Goal: Task Accomplishment & Management: Use online tool/utility

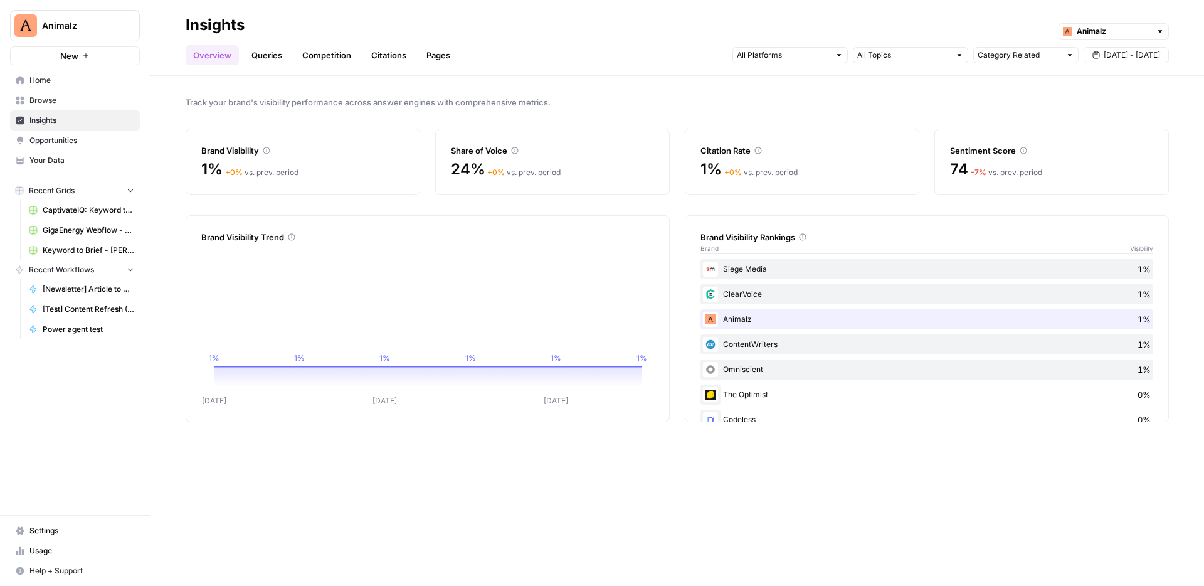
click at [71, 140] on span "Opportunities" at bounding box center [81, 140] width 105 height 11
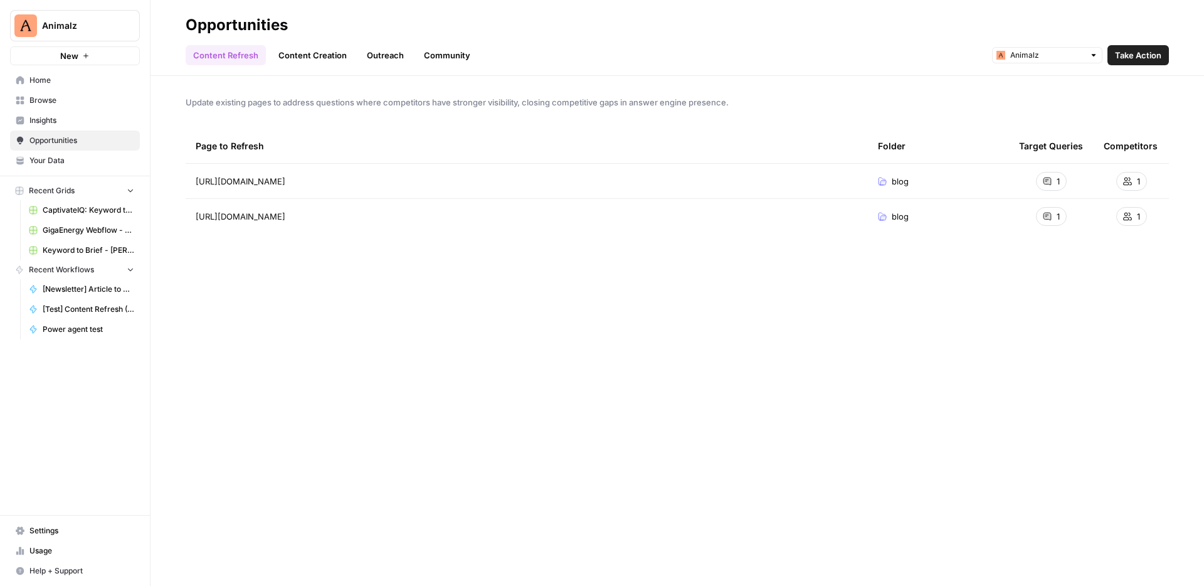
click at [84, 119] on span "Insights" at bounding box center [81, 120] width 105 height 11
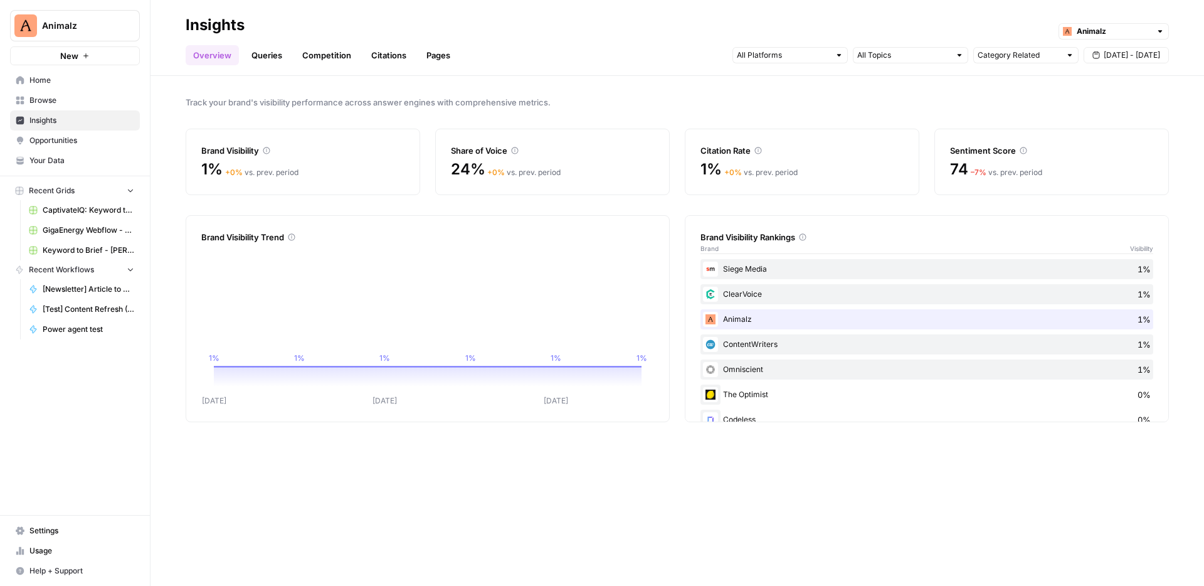
click at [252, 60] on link "Queries" at bounding box center [267, 55] width 46 height 20
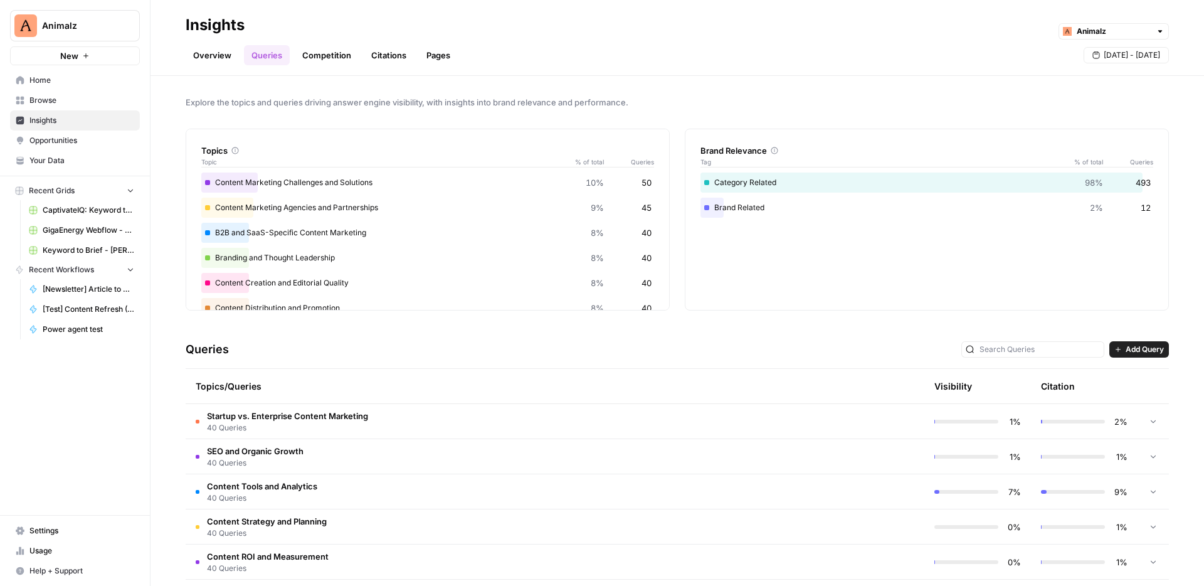
click at [210, 51] on link "Overview" at bounding box center [212, 55] width 53 height 20
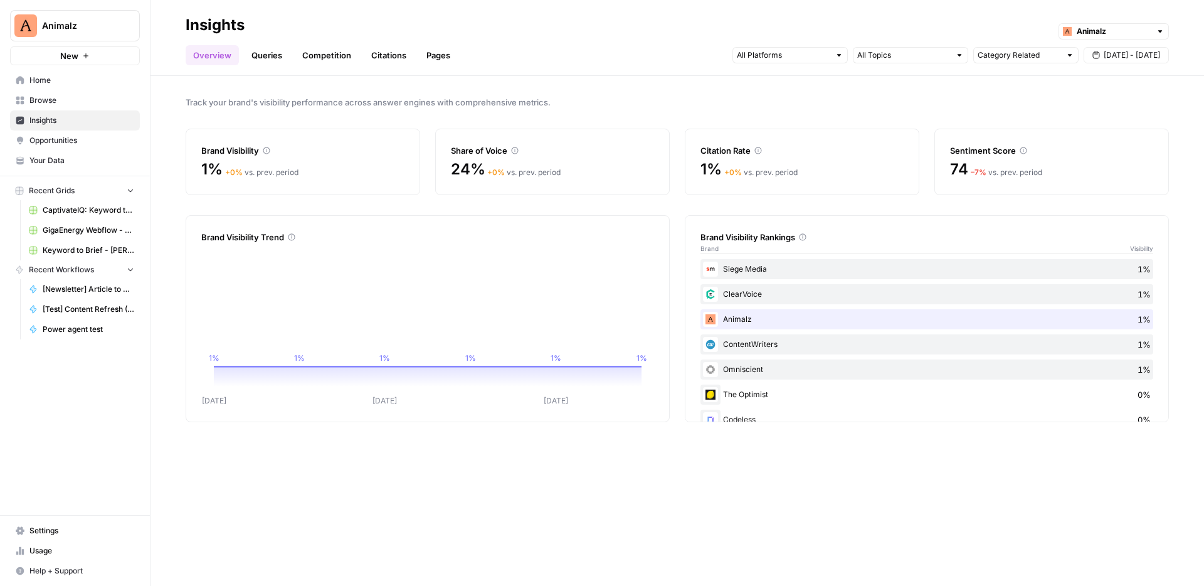
click at [272, 61] on link "Queries" at bounding box center [267, 55] width 46 height 20
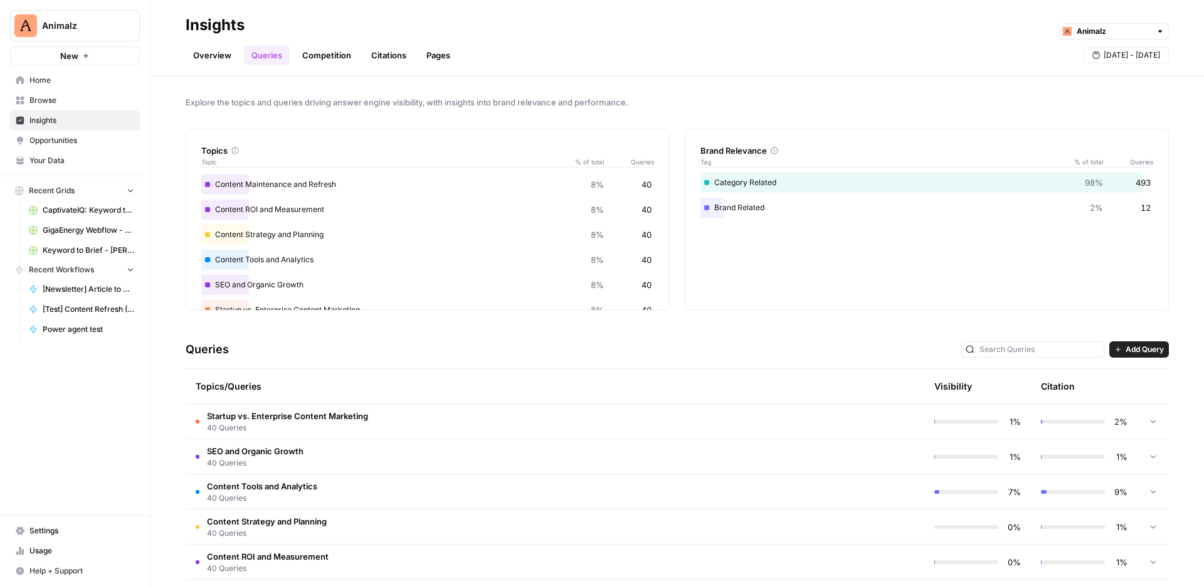
click at [338, 65] on link "Competition" at bounding box center [327, 55] width 64 height 20
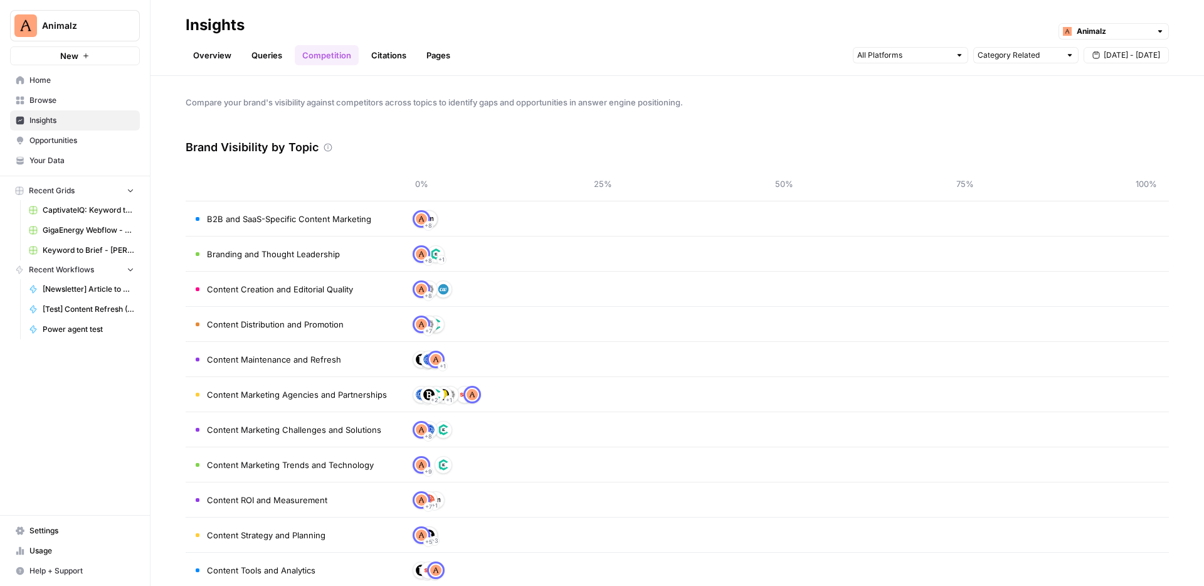
click at [393, 55] on link "Citations" at bounding box center [389, 55] width 50 height 20
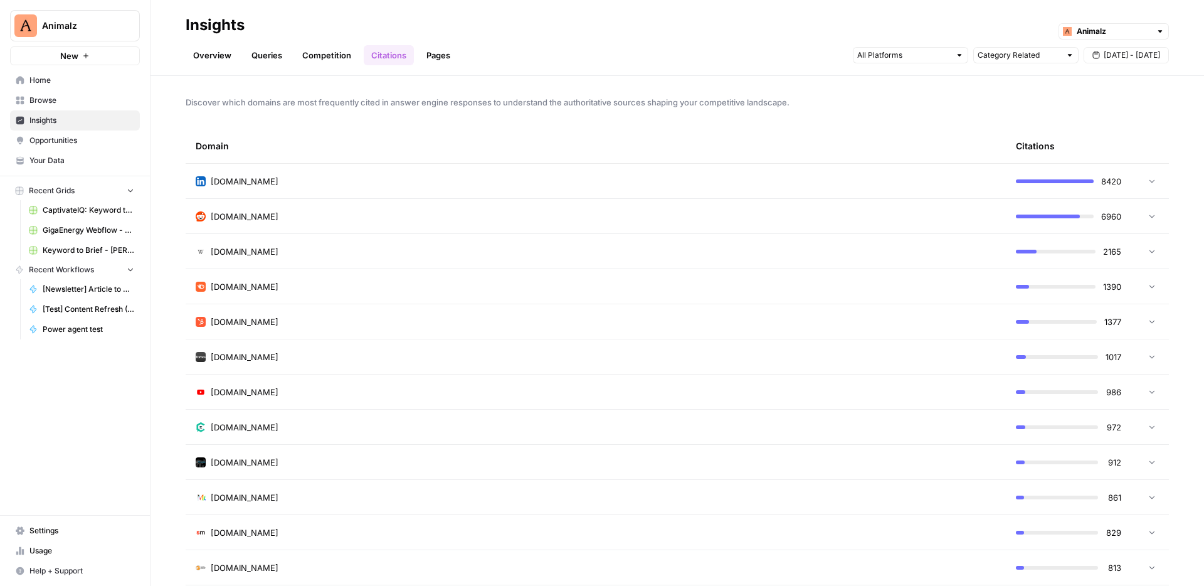
click at [435, 58] on link "Pages" at bounding box center [438, 55] width 39 height 20
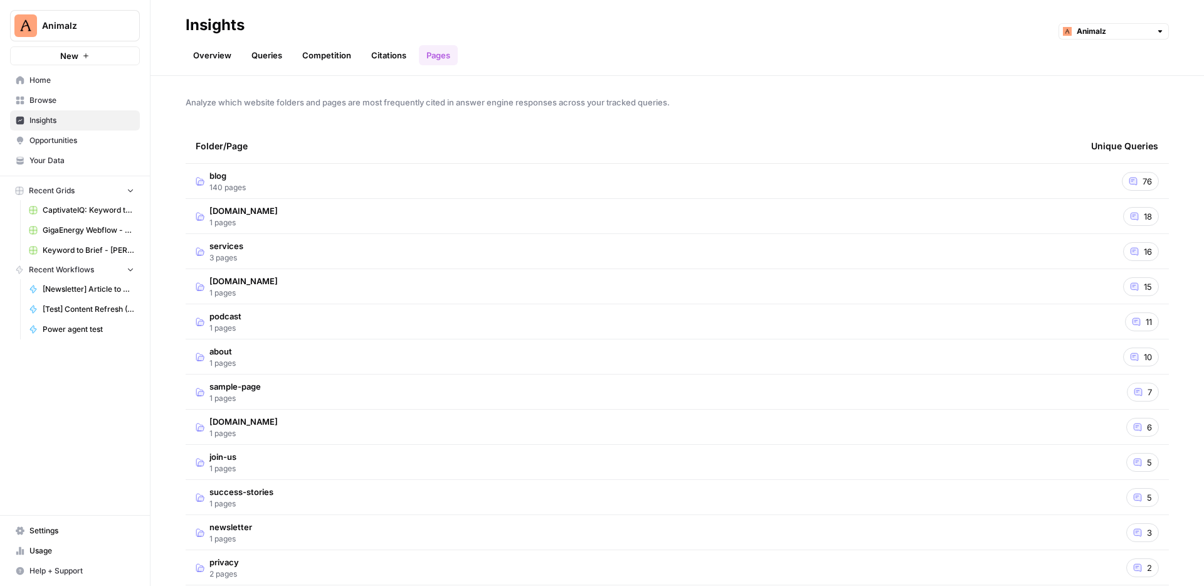
click at [400, 57] on link "Citations" at bounding box center [389, 55] width 50 height 20
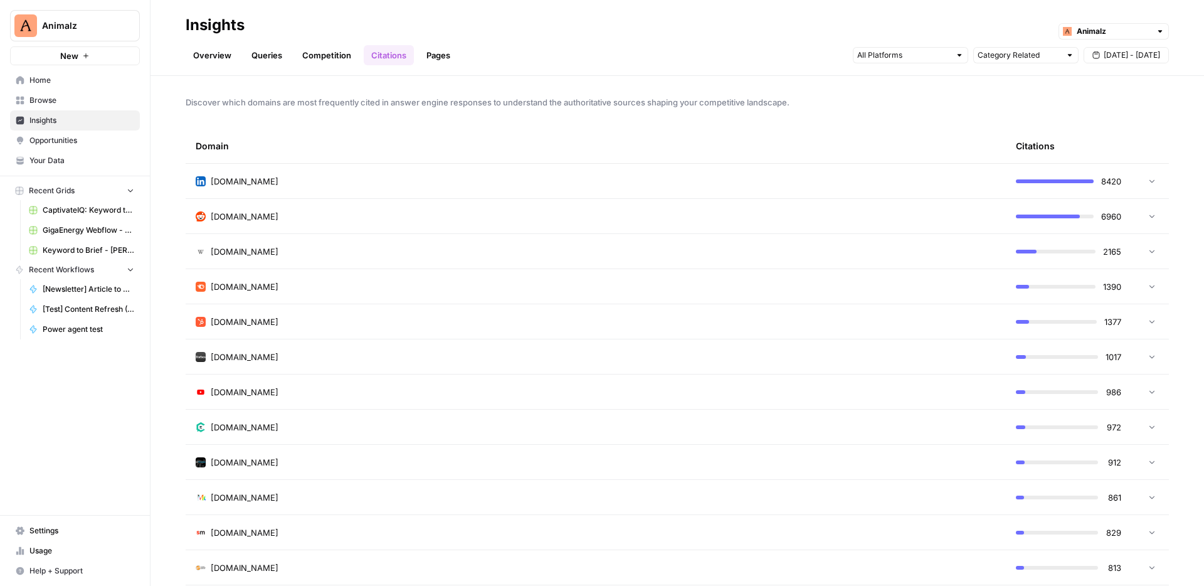
click at [87, 149] on link "Opportunities" at bounding box center [75, 140] width 130 height 20
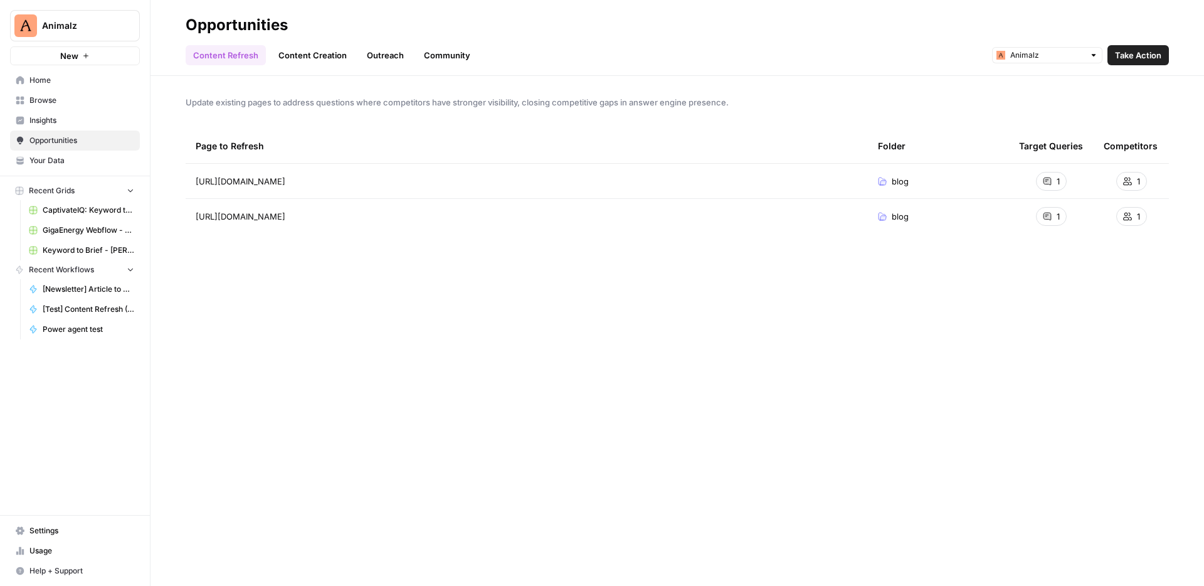
click at [85, 115] on span "Insights" at bounding box center [81, 120] width 105 height 11
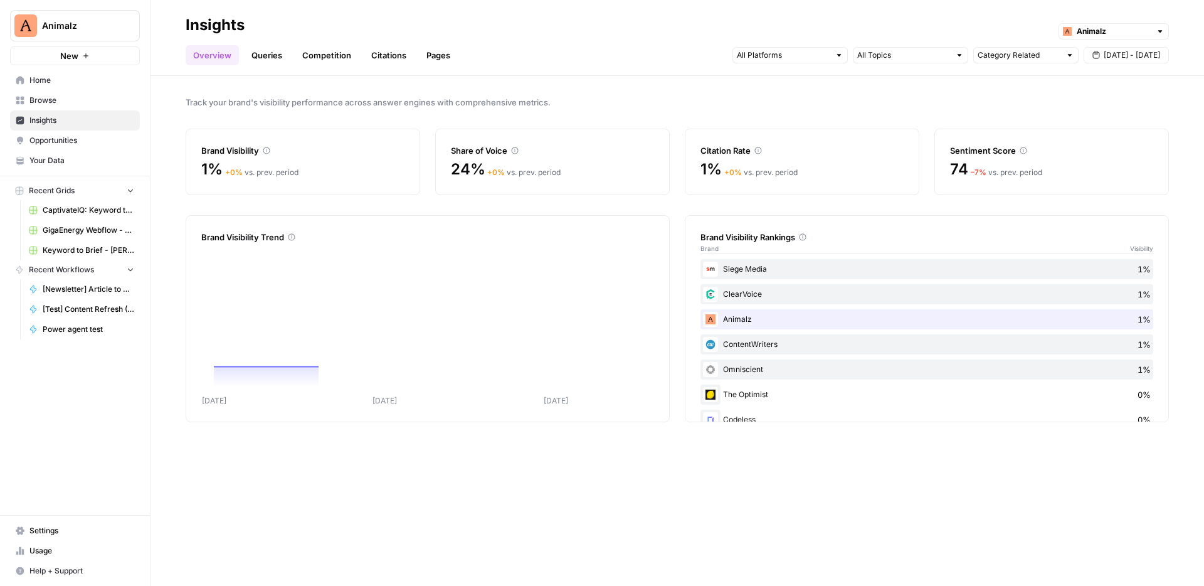
click at [278, 55] on link "Queries" at bounding box center [267, 55] width 46 height 20
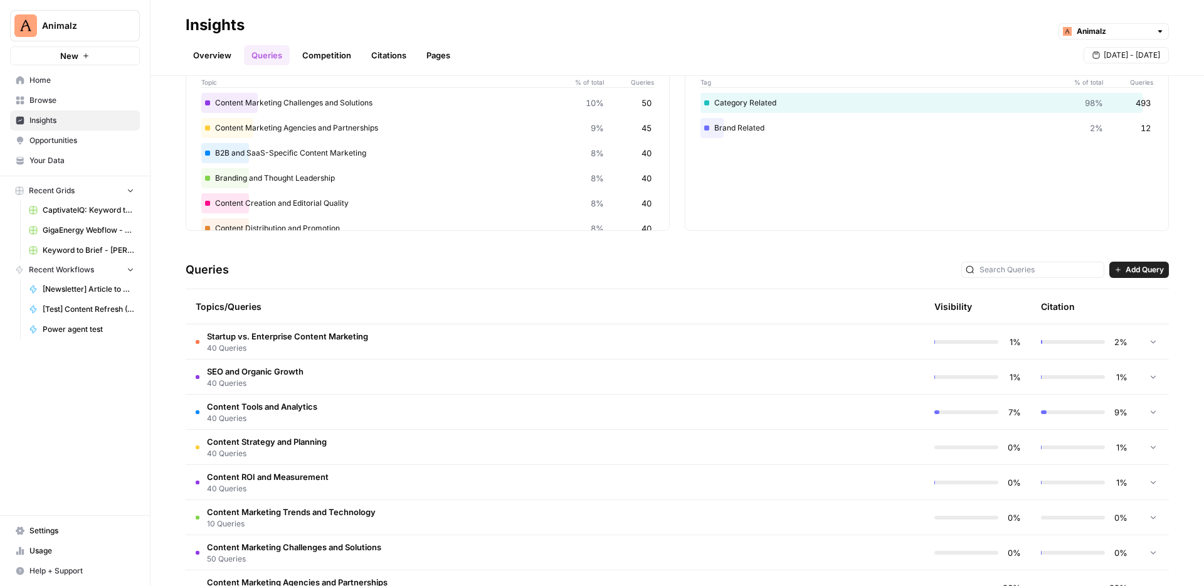
scroll to position [196, 0]
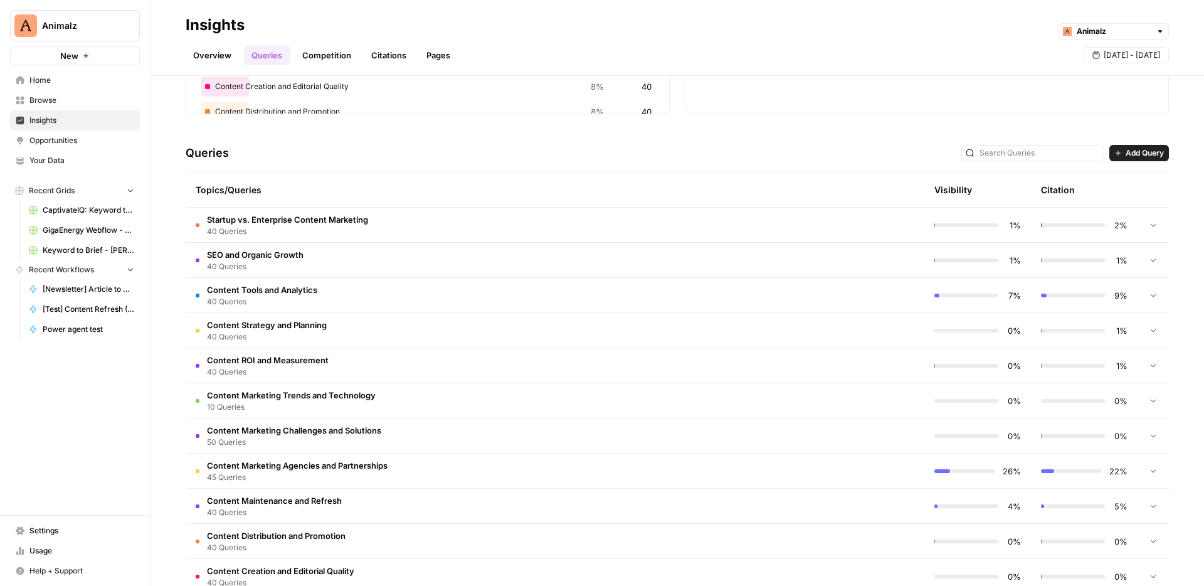
click at [600, 278] on td "Content Tools and Analytics 40 Queries" at bounding box center [502, 295] width 632 height 35
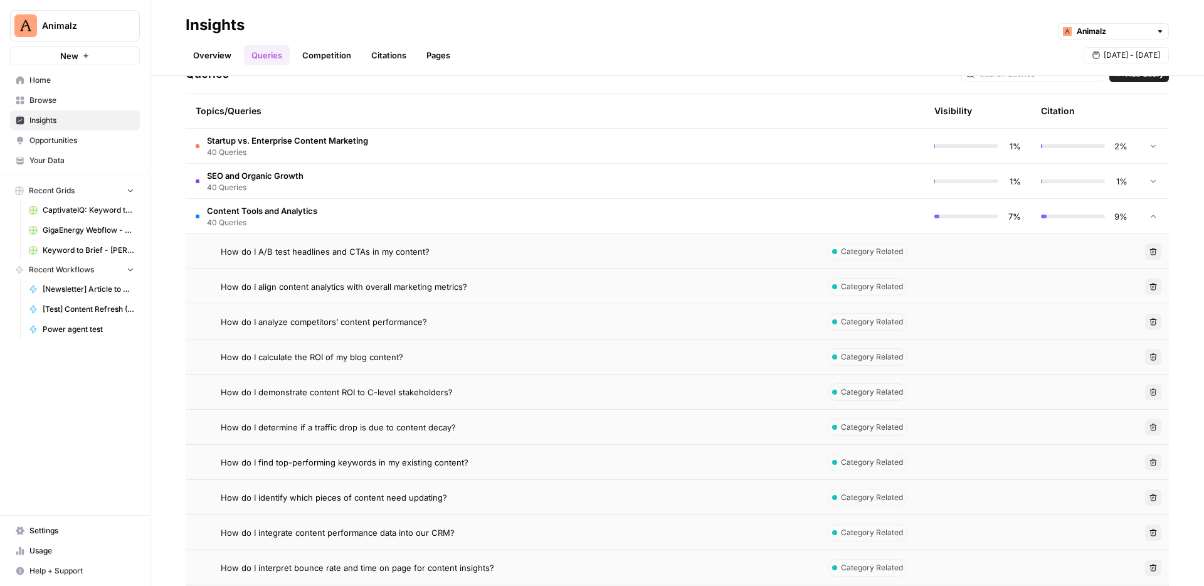
scroll to position [276, 0]
click at [612, 216] on td "Content Tools and Analytics 40 Queries" at bounding box center [502, 215] width 632 height 35
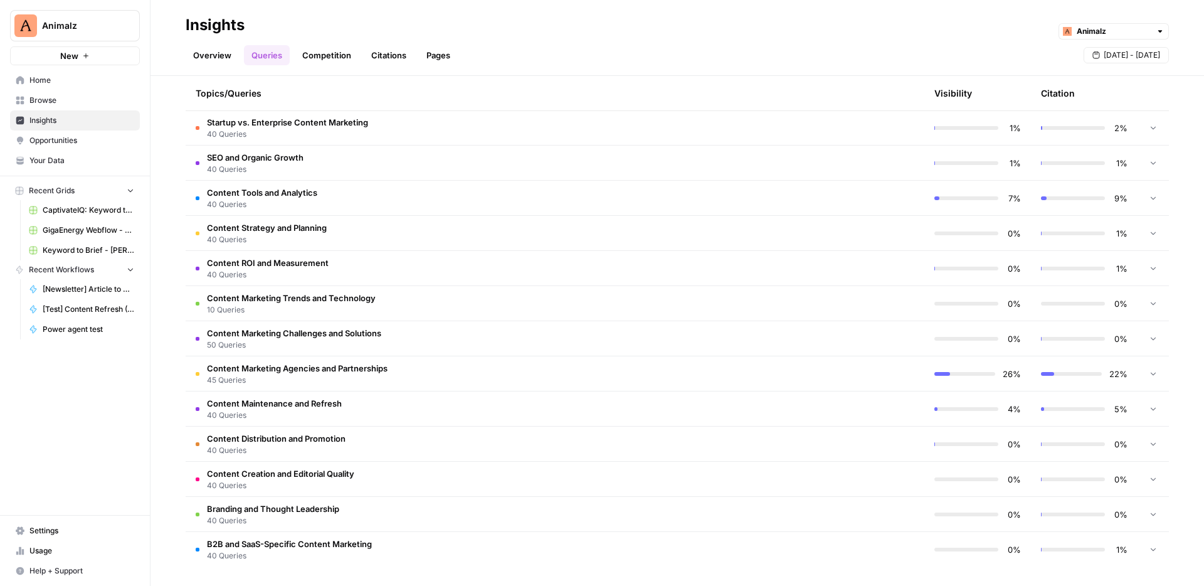
scroll to position [295, 0]
click at [602, 147] on td "SEO and Organic Growth 40 Queries" at bounding box center [502, 161] width 632 height 35
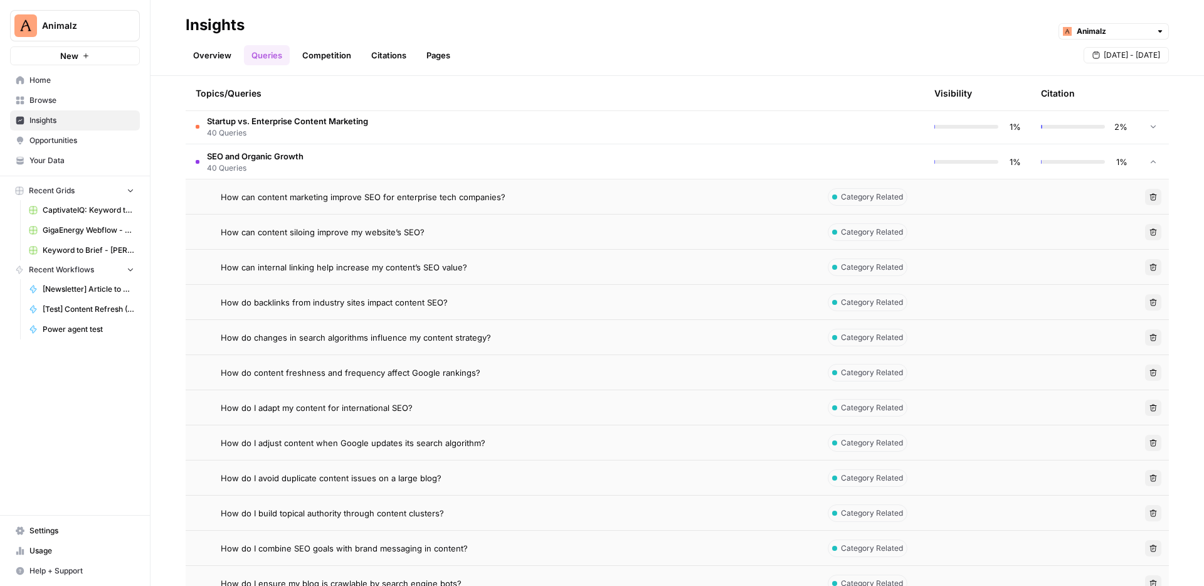
click at [602, 147] on td "SEO and Organic Growth 40 Queries" at bounding box center [502, 161] width 632 height 35
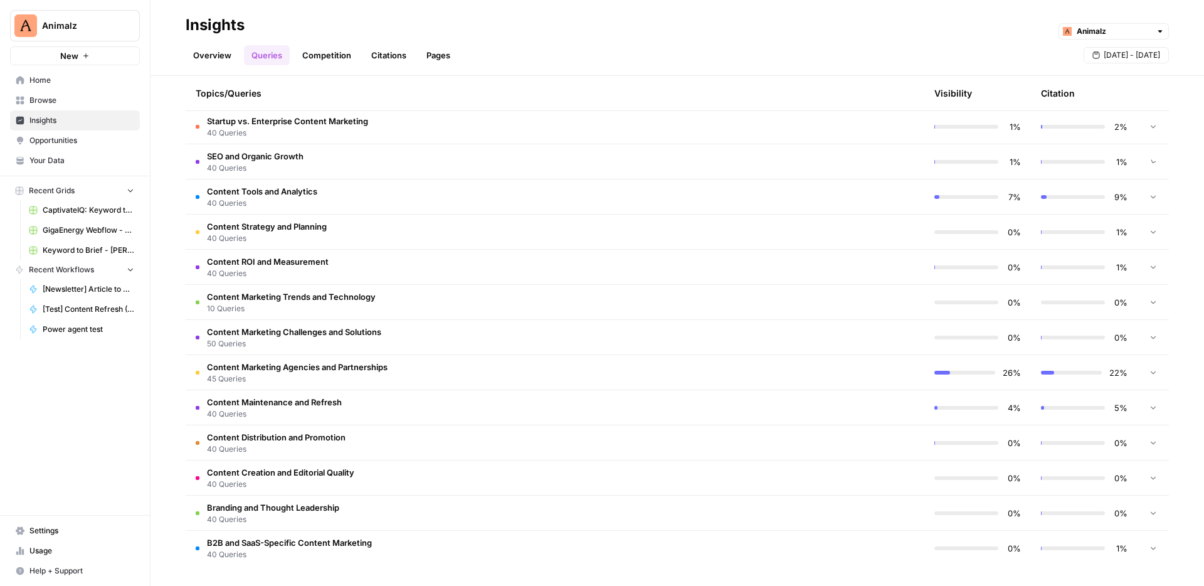
click at [598, 129] on td "Startup vs. Enterprise Content Marketing 40 Queries" at bounding box center [502, 126] width 632 height 35
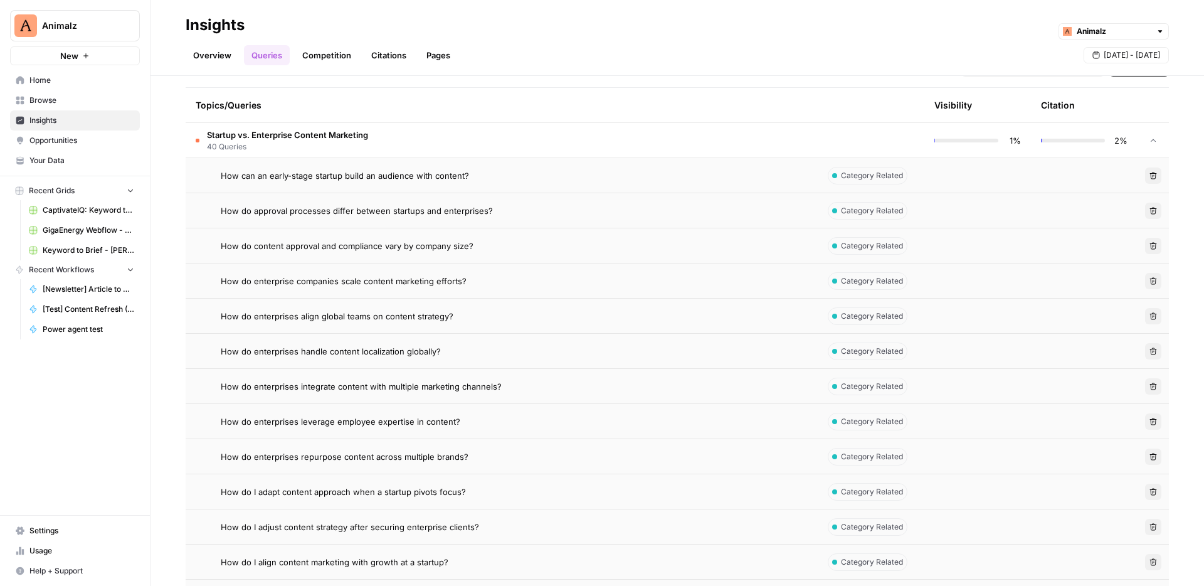
scroll to position [282, 0]
click at [671, 134] on td "Startup vs. Enterprise Content Marketing 40 Queries" at bounding box center [502, 139] width 632 height 35
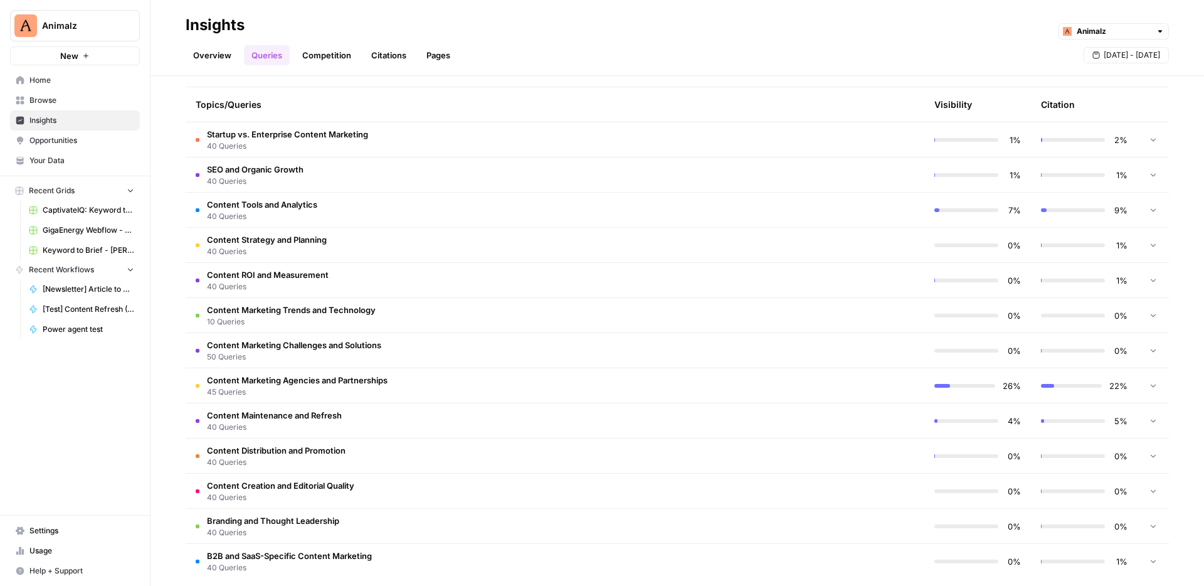
click at [228, 65] on link "Overview" at bounding box center [212, 55] width 53 height 20
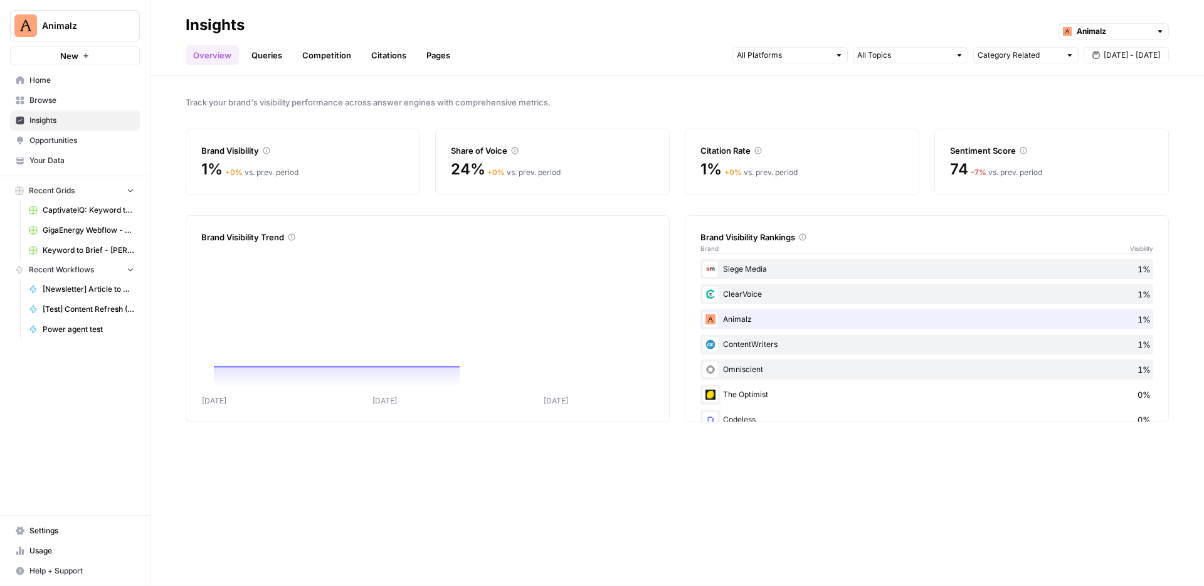
click at [279, 54] on link "Queries" at bounding box center [267, 55] width 46 height 20
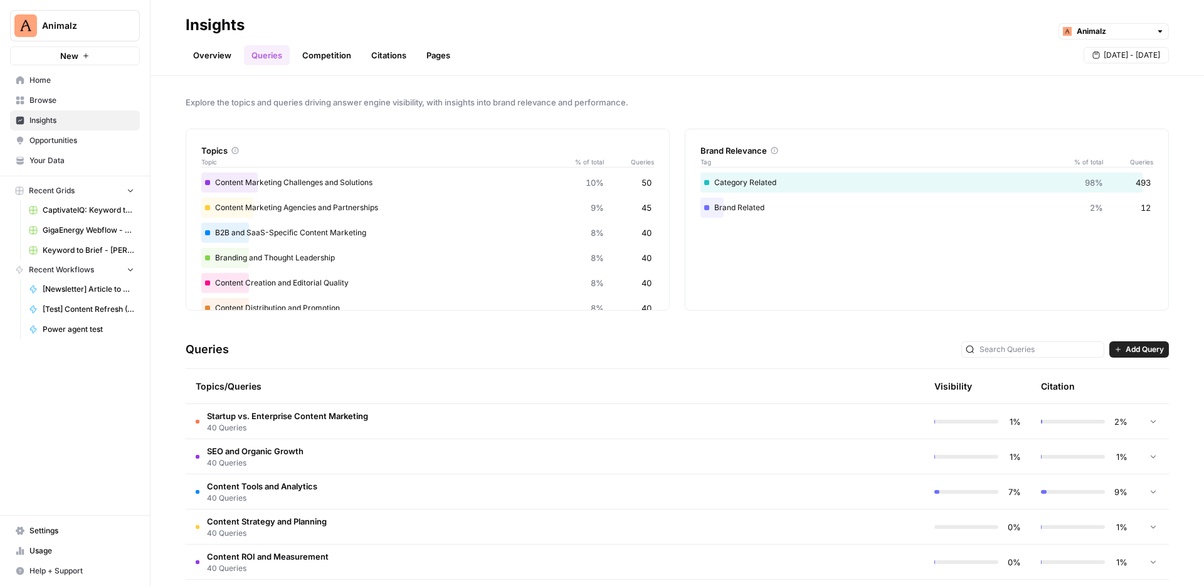
click at [343, 38] on div "Animalz" at bounding box center [710, 31] width 920 height 16
click at [332, 53] on link "Competition" at bounding box center [327, 55] width 64 height 20
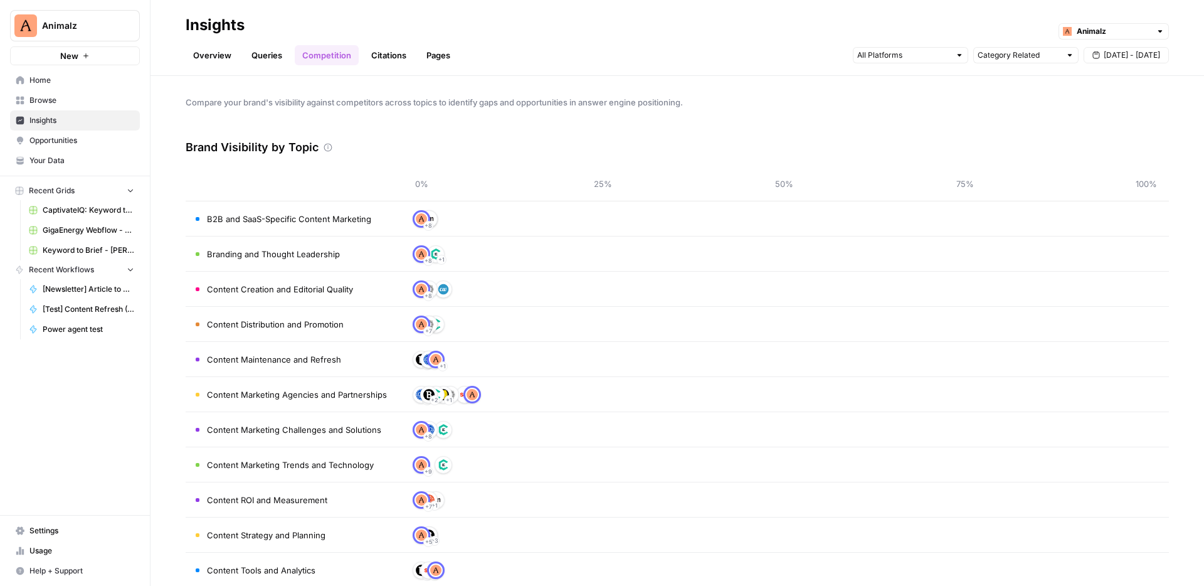
click at [391, 65] on link "Citations" at bounding box center [389, 55] width 50 height 20
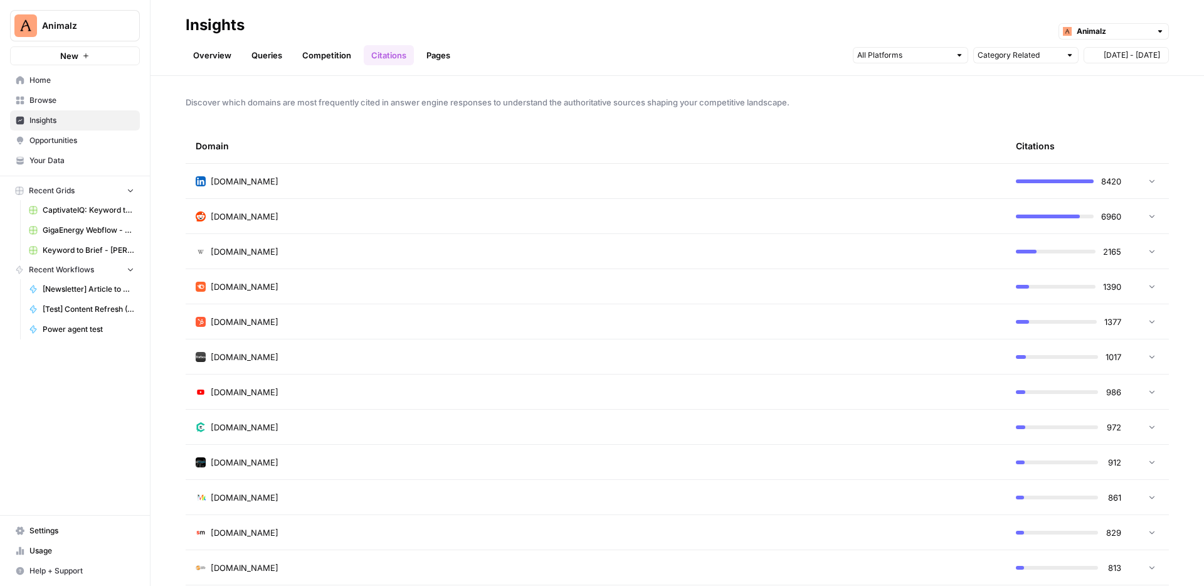
click at [329, 66] on header "Insights Animalz Overview Queries Competition Citations Pages Category Related …" at bounding box center [678, 38] width 1054 height 76
click at [329, 61] on link "Competition" at bounding box center [327, 55] width 64 height 20
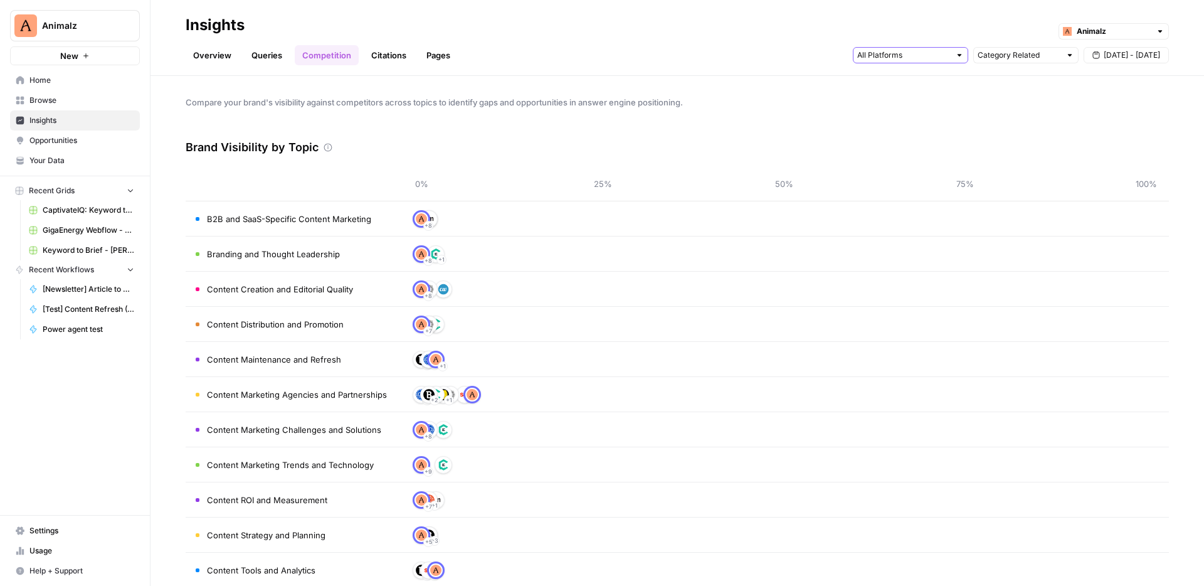
click at [881, 51] on input "text" at bounding box center [904, 55] width 93 height 13
click at [807, 58] on div "Overview Queries Competition Citations Pages Category Related [DATE] - [DATE]" at bounding box center [678, 50] width 984 height 30
click at [104, 145] on span "Opportunities" at bounding box center [81, 140] width 105 height 11
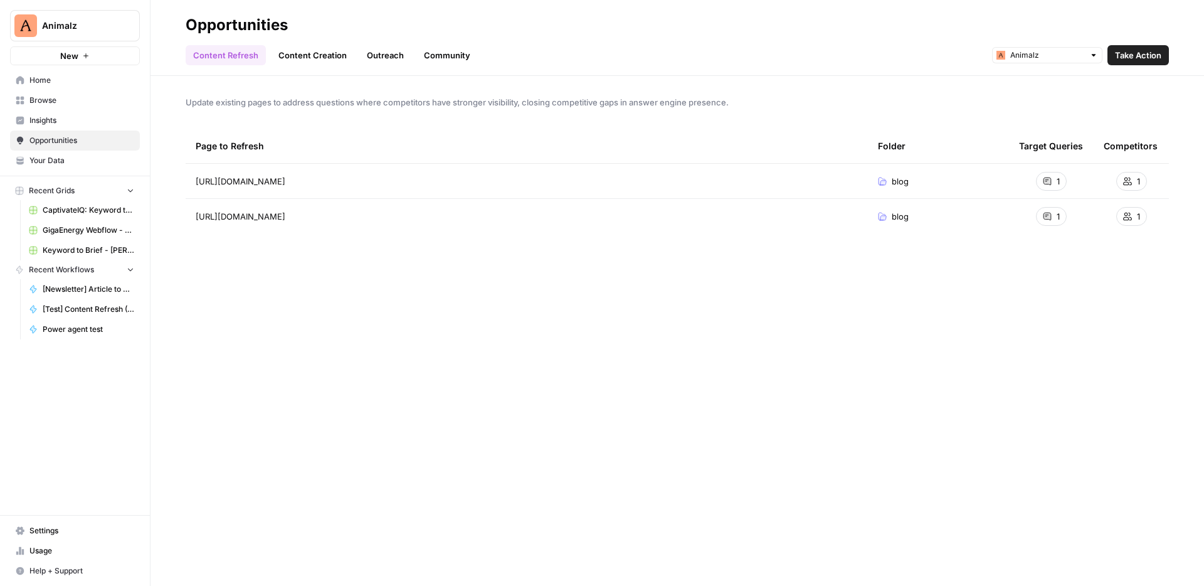
click at [331, 58] on link "Content Creation" at bounding box center [312, 55] width 83 height 20
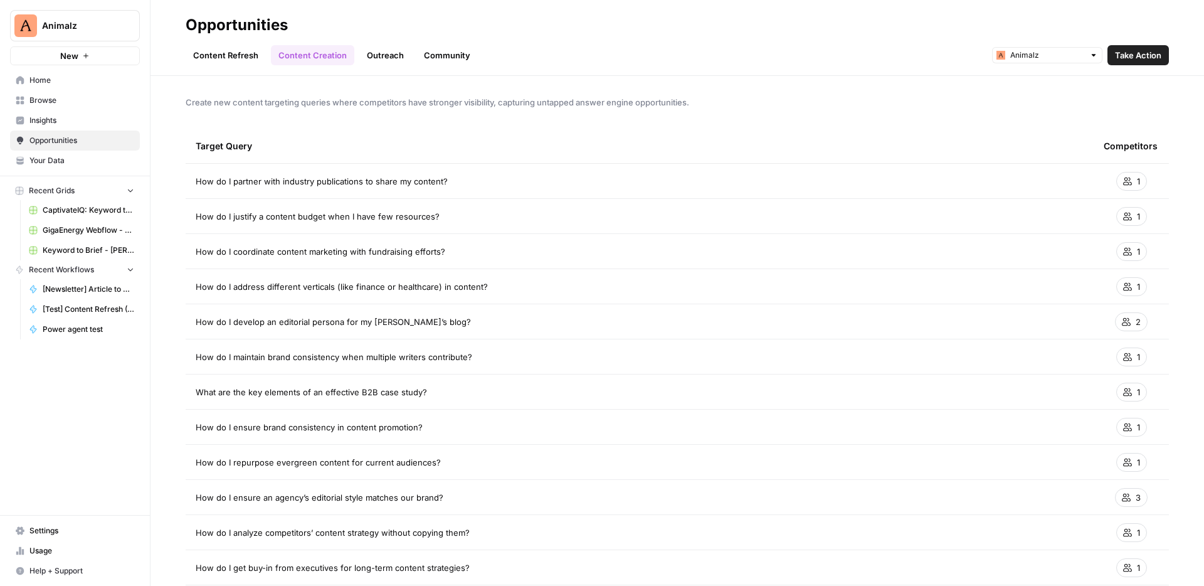
click at [805, 72] on header "Opportunities Content Refresh Content Creation Outreach Community Animalz Take …" at bounding box center [678, 38] width 1054 height 76
click at [228, 68] on header "Opportunities Content Refresh Content Creation Outreach Community Animalz Take …" at bounding box center [678, 38] width 1054 height 76
click at [220, 58] on link "Content Refresh" at bounding box center [226, 55] width 80 height 20
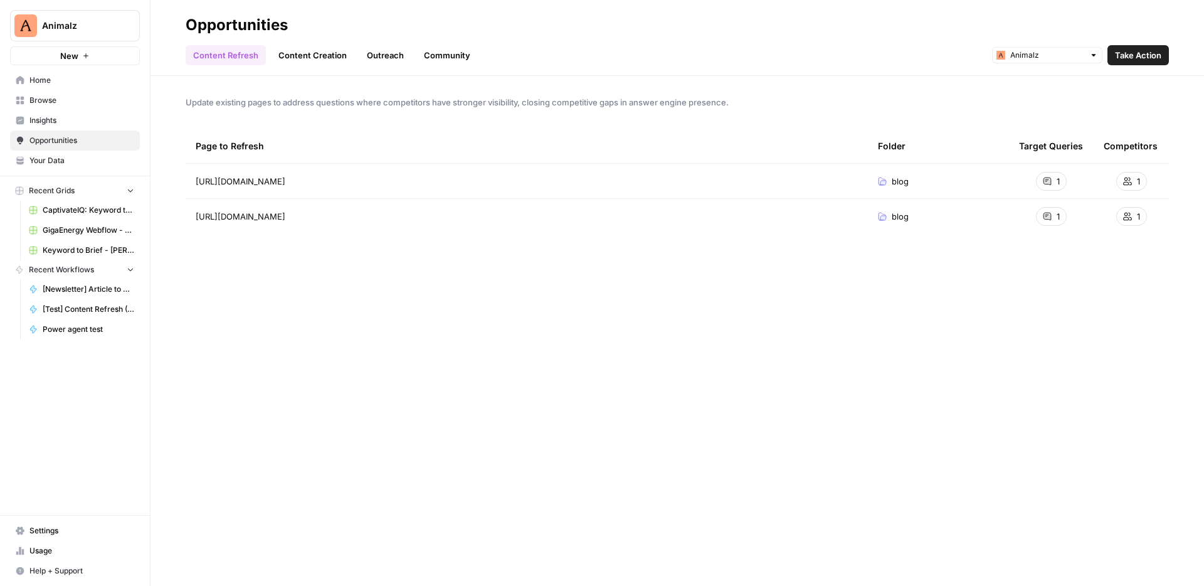
click at [302, 53] on link "Content Creation" at bounding box center [312, 55] width 83 height 20
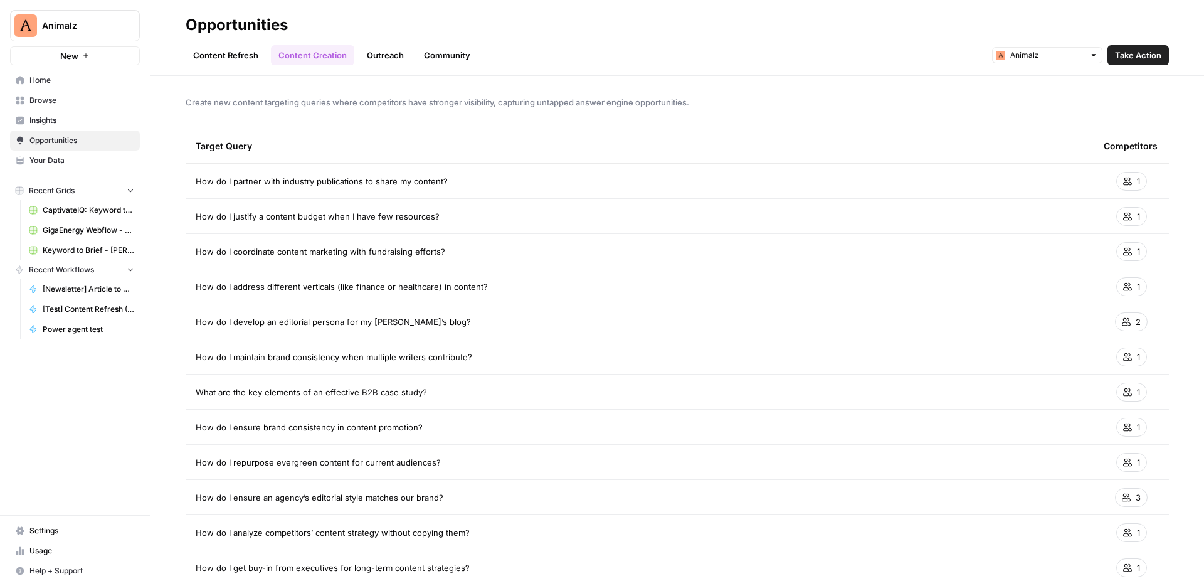
click at [228, 64] on link "Content Refresh" at bounding box center [226, 55] width 80 height 20
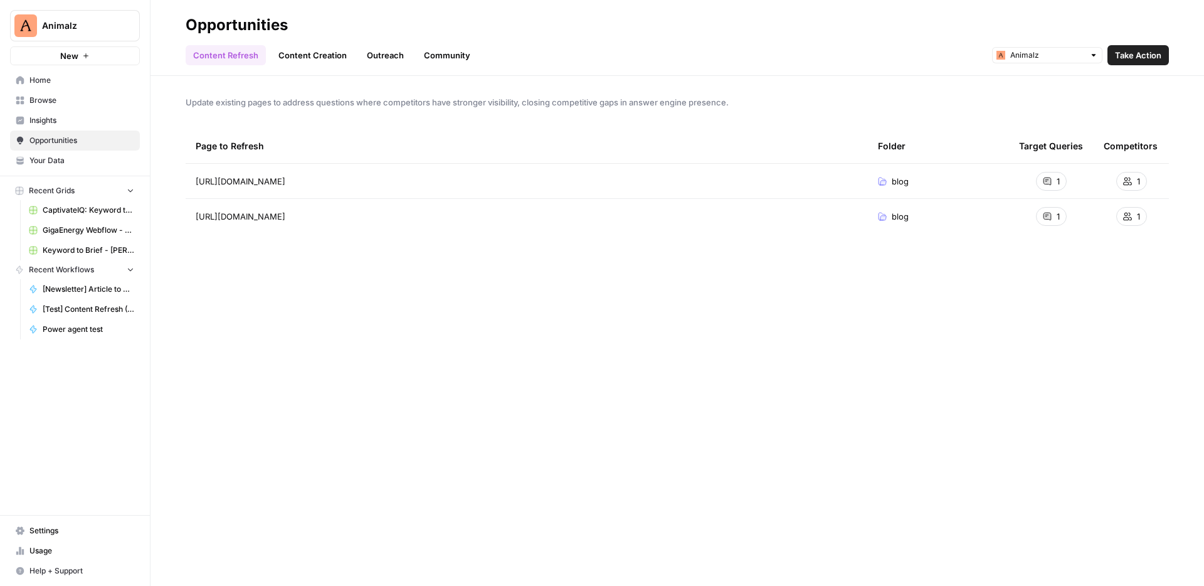
click at [319, 47] on link "Content Creation" at bounding box center [312, 55] width 83 height 20
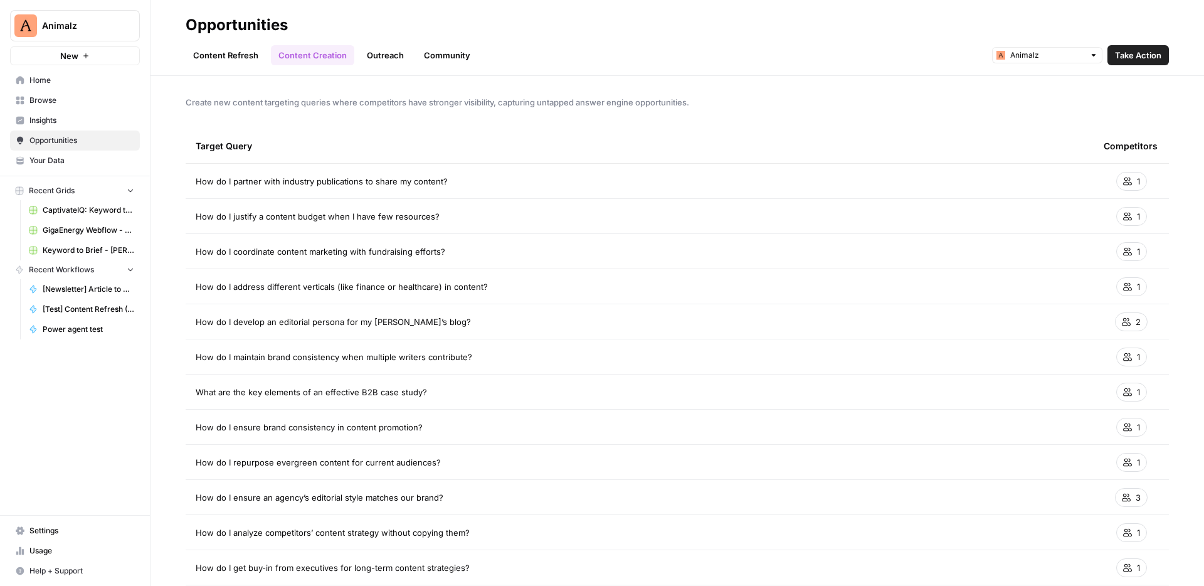
click at [221, 64] on link "Content Refresh" at bounding box center [226, 55] width 80 height 20
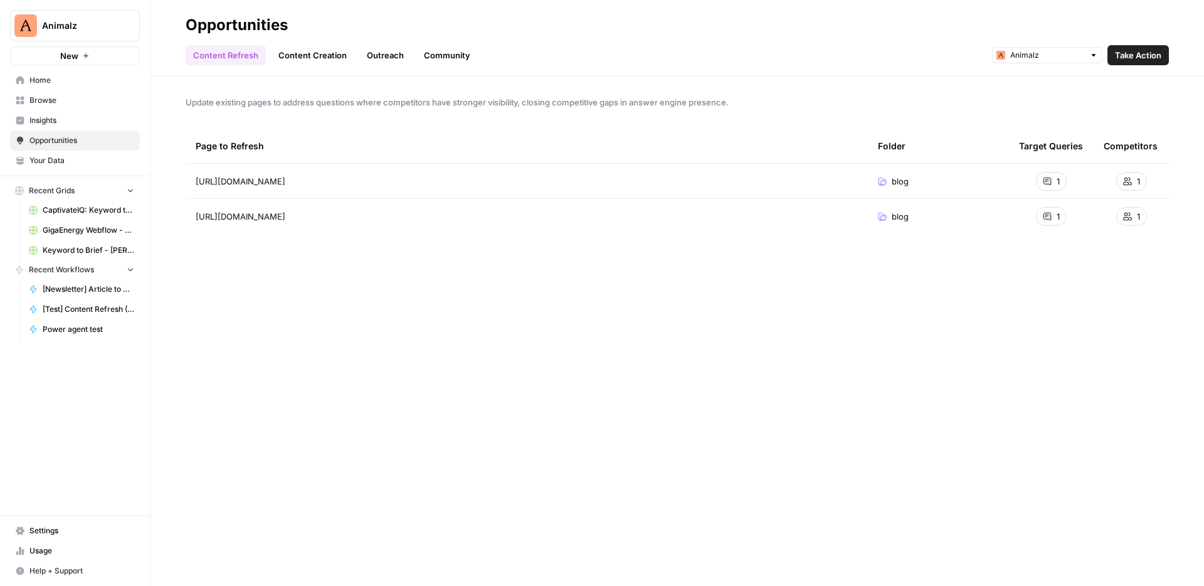
click at [61, 117] on span "Insights" at bounding box center [81, 120] width 105 height 11
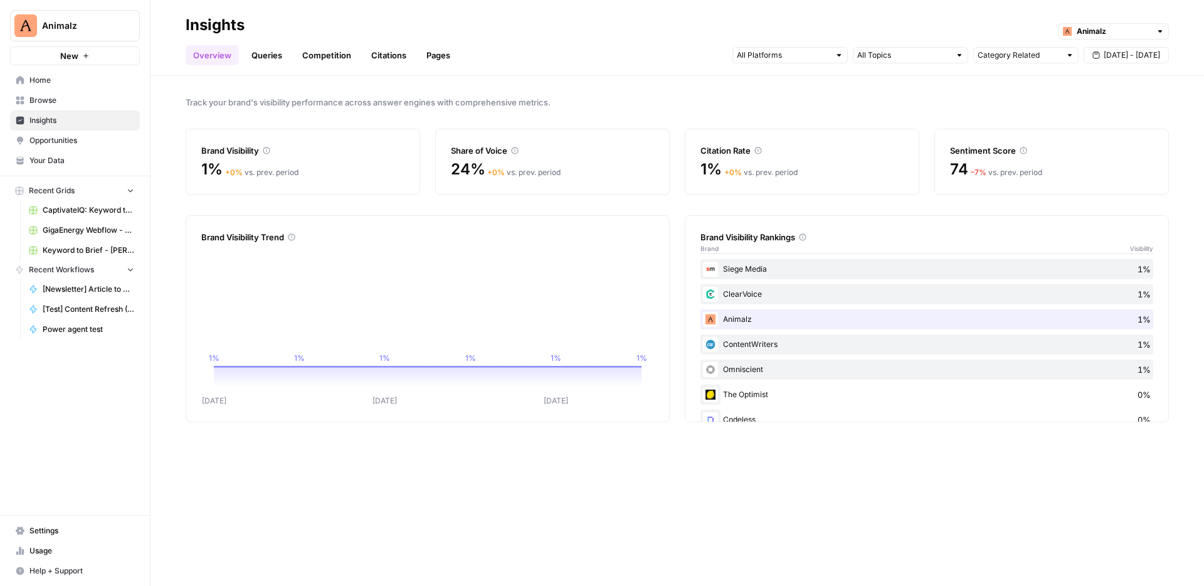
click at [265, 50] on link "Queries" at bounding box center [267, 55] width 46 height 20
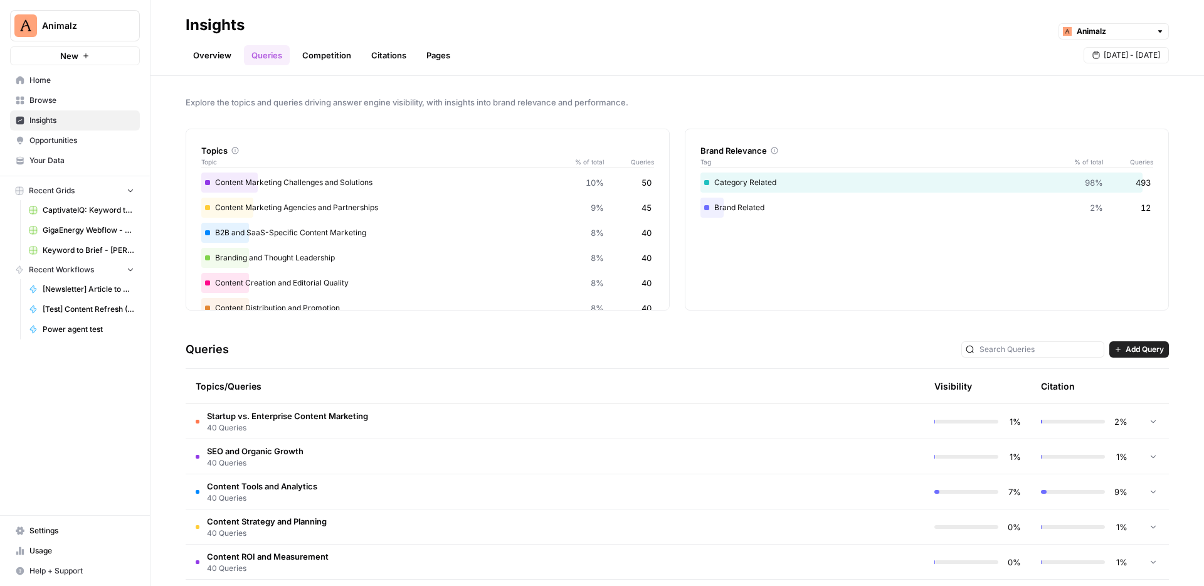
click at [335, 58] on link "Competition" at bounding box center [327, 55] width 64 height 20
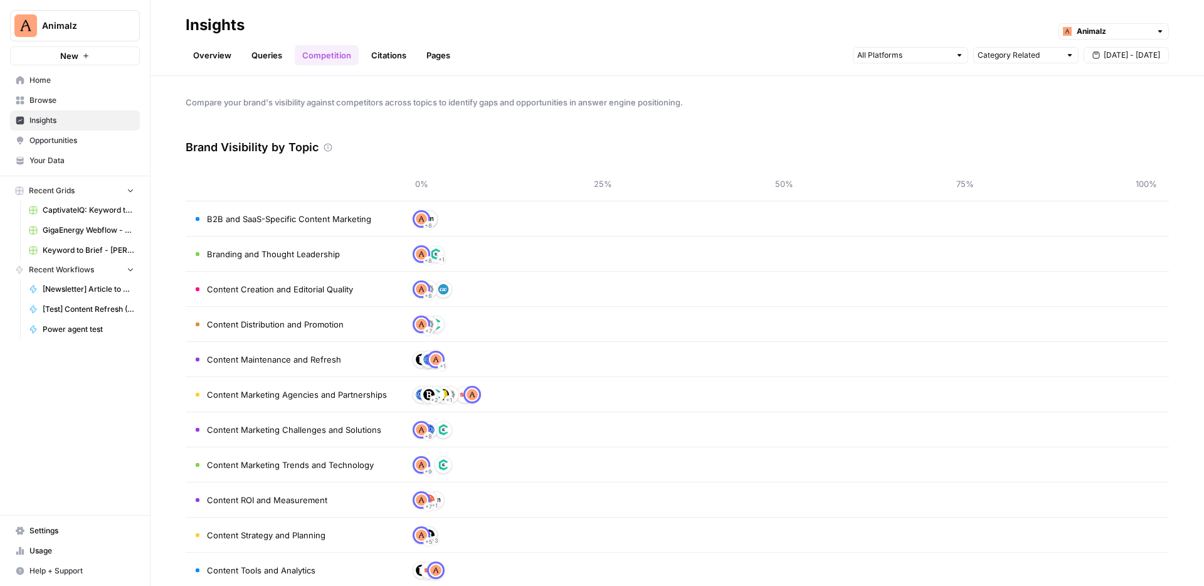
click at [378, 61] on link "Citations" at bounding box center [389, 55] width 50 height 20
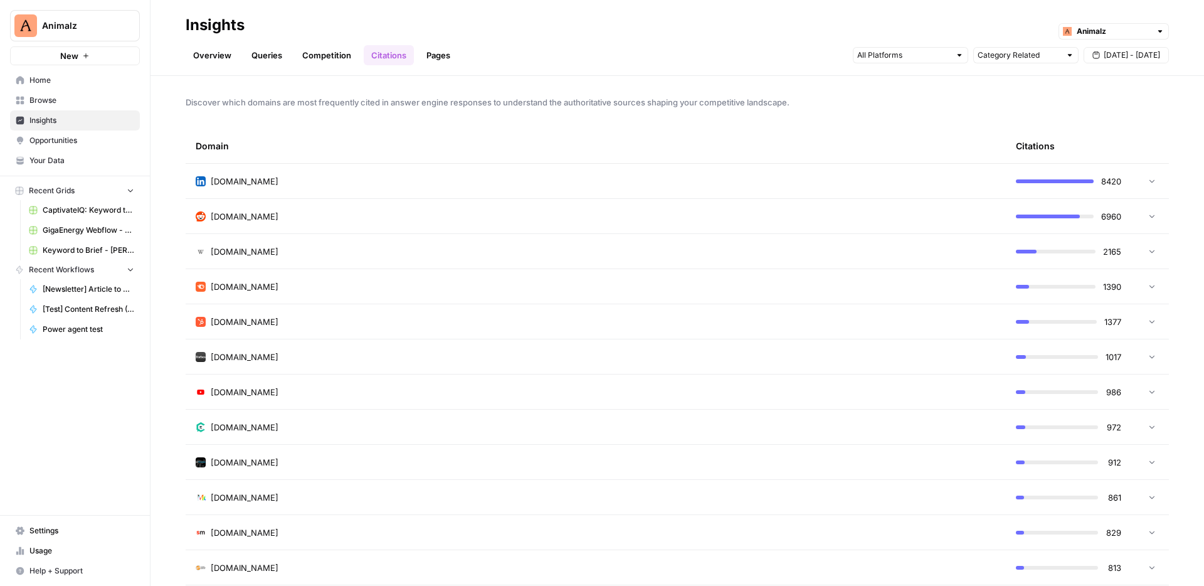
click at [337, 60] on link "Competition" at bounding box center [327, 55] width 64 height 20
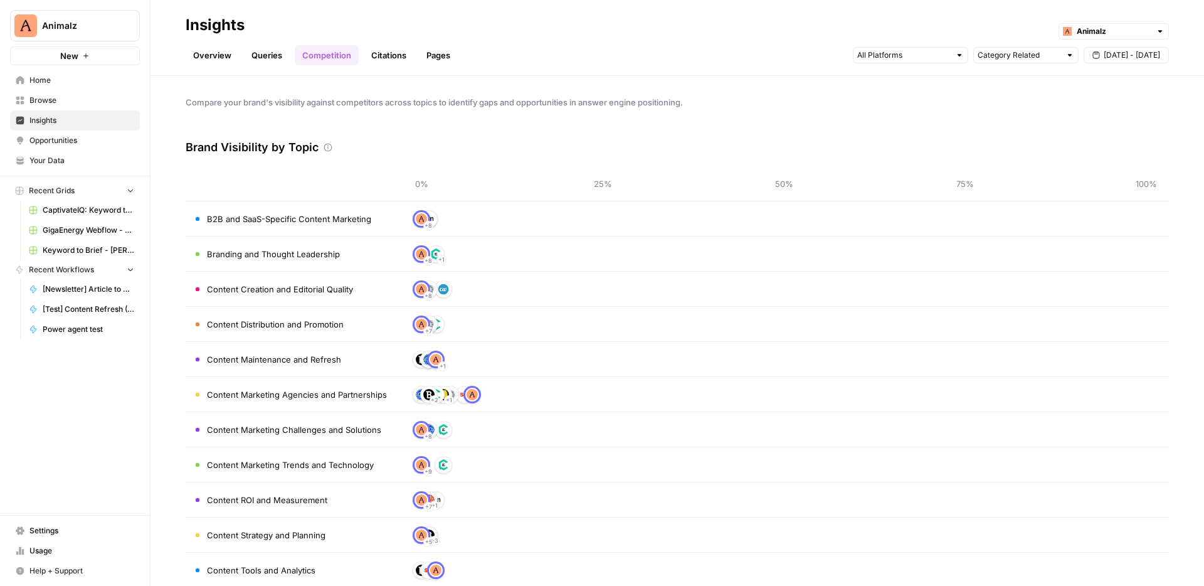
click at [446, 56] on link "Pages" at bounding box center [438, 55] width 39 height 20
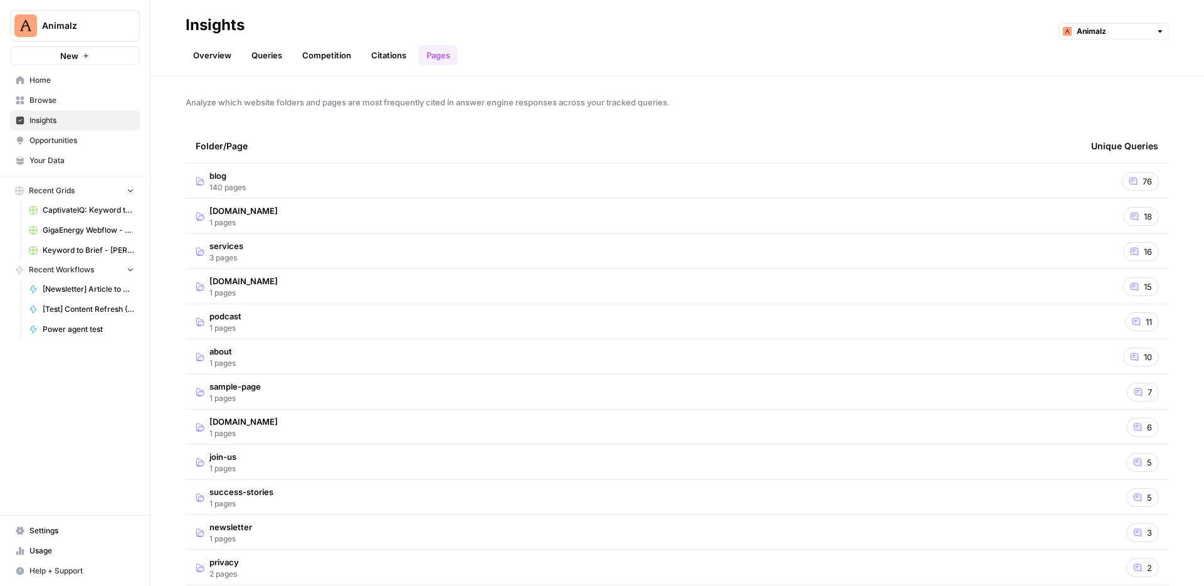
click at [270, 52] on link "Queries" at bounding box center [267, 55] width 46 height 20
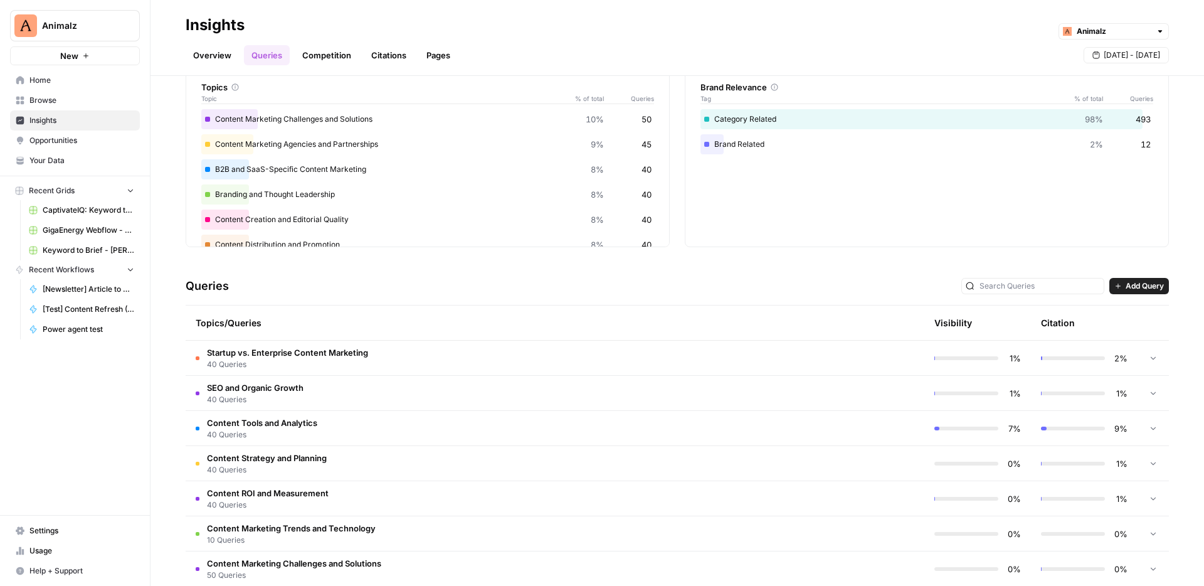
scroll to position [170, 0]
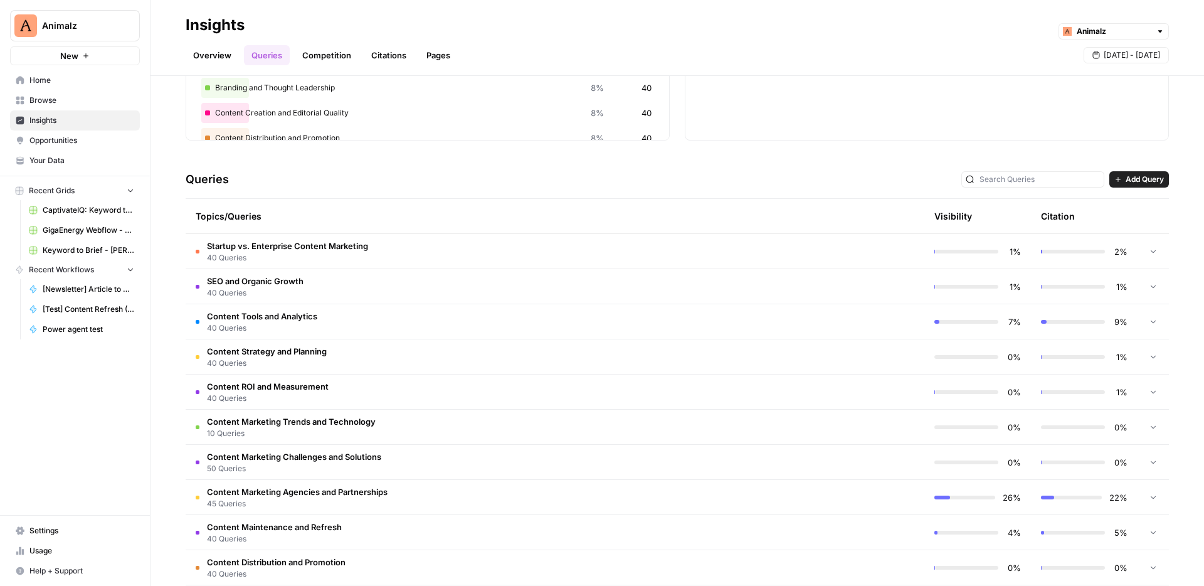
click at [580, 294] on td "SEO and Organic Growth 40 Queries" at bounding box center [502, 286] width 632 height 35
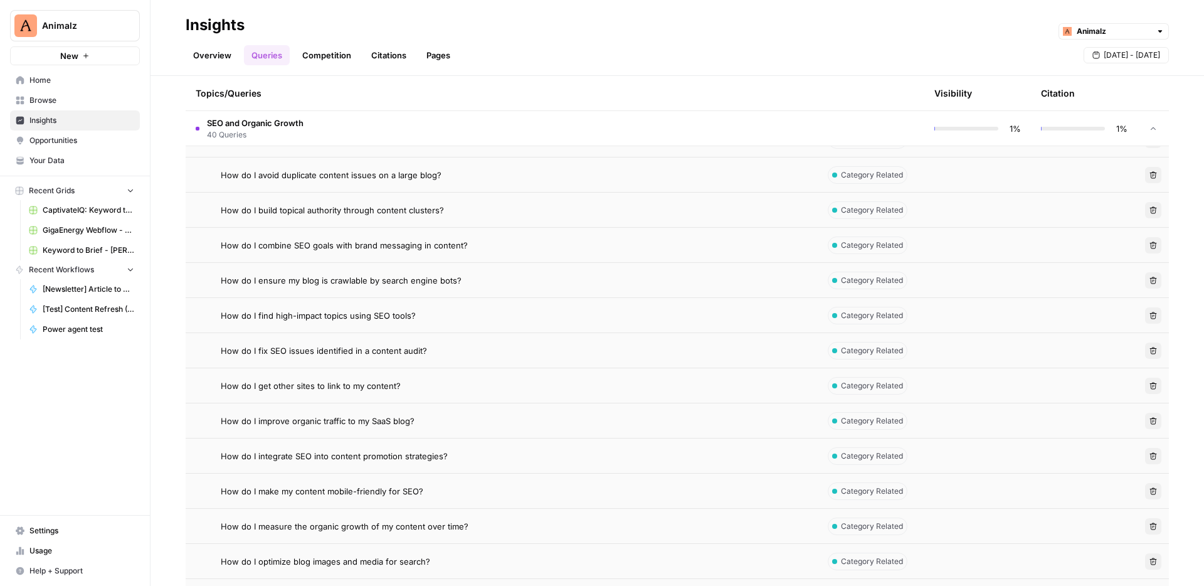
scroll to position [632, 0]
click at [414, 319] on span "How do I fix SEO issues identified in a content audit?" at bounding box center [324, 317] width 206 height 13
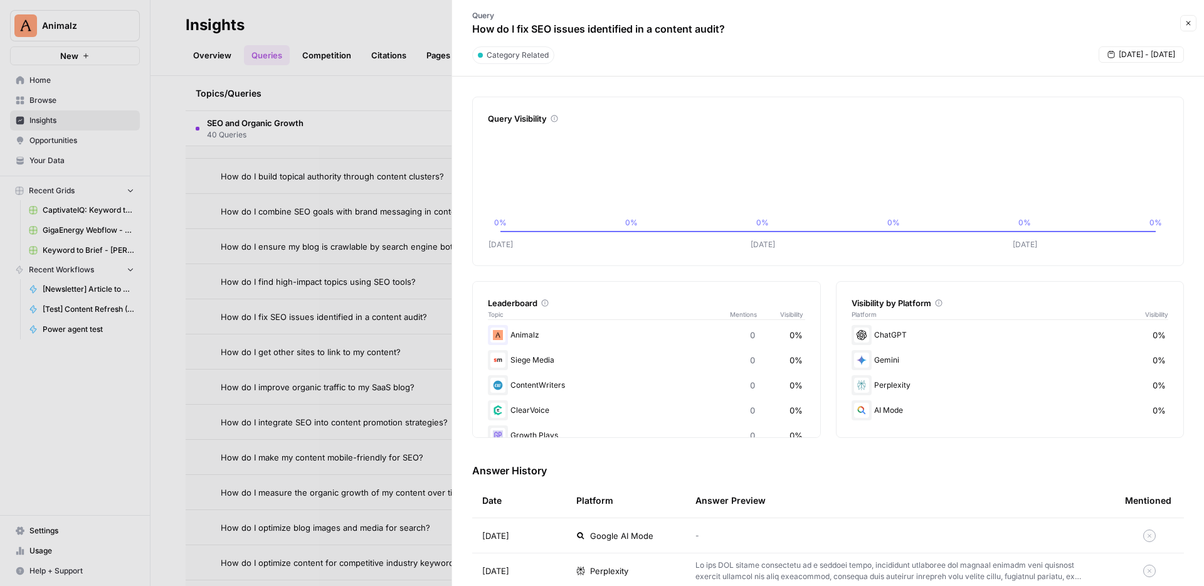
click at [1192, 24] on icon "button" at bounding box center [1189, 23] width 8 height 8
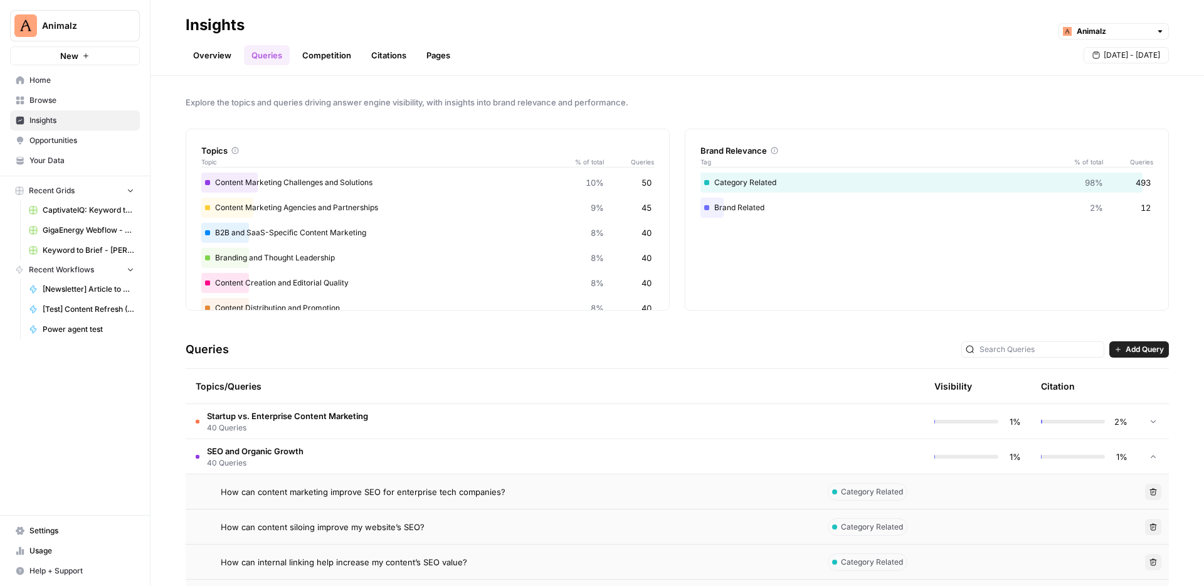
click at [320, 59] on link "Competition" at bounding box center [327, 55] width 64 height 20
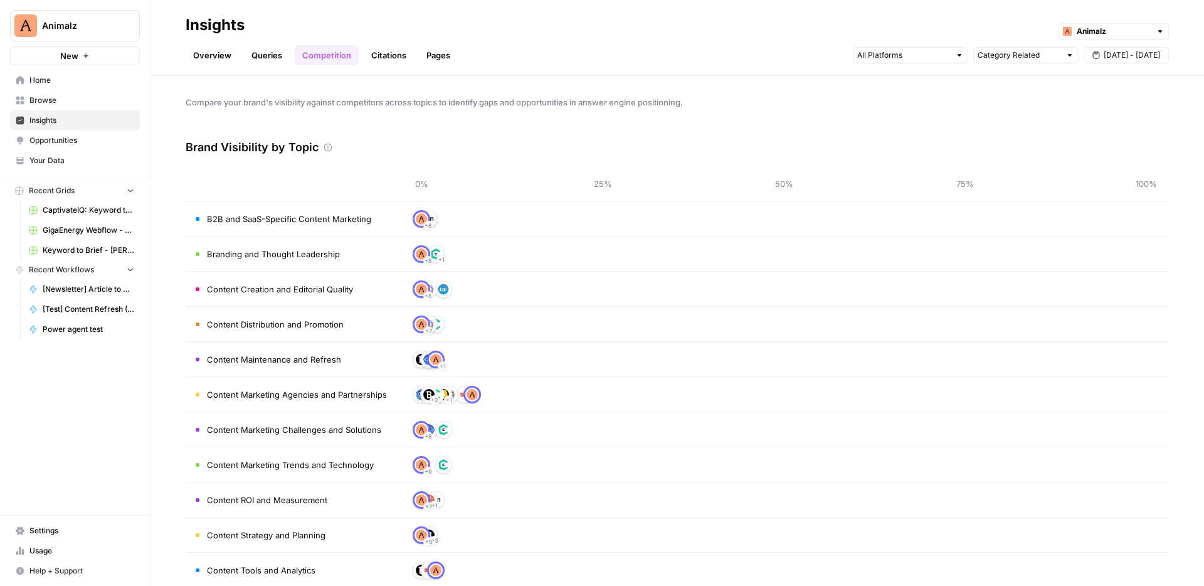
click at [396, 56] on link "Citations" at bounding box center [389, 55] width 50 height 20
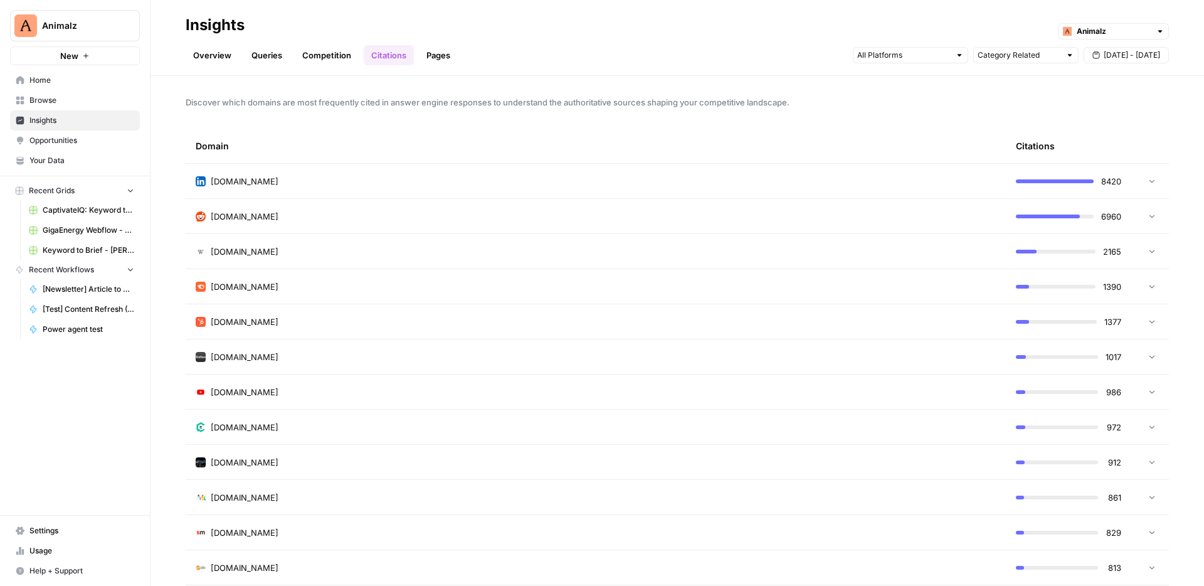
click at [437, 56] on link "Pages" at bounding box center [438, 55] width 39 height 20
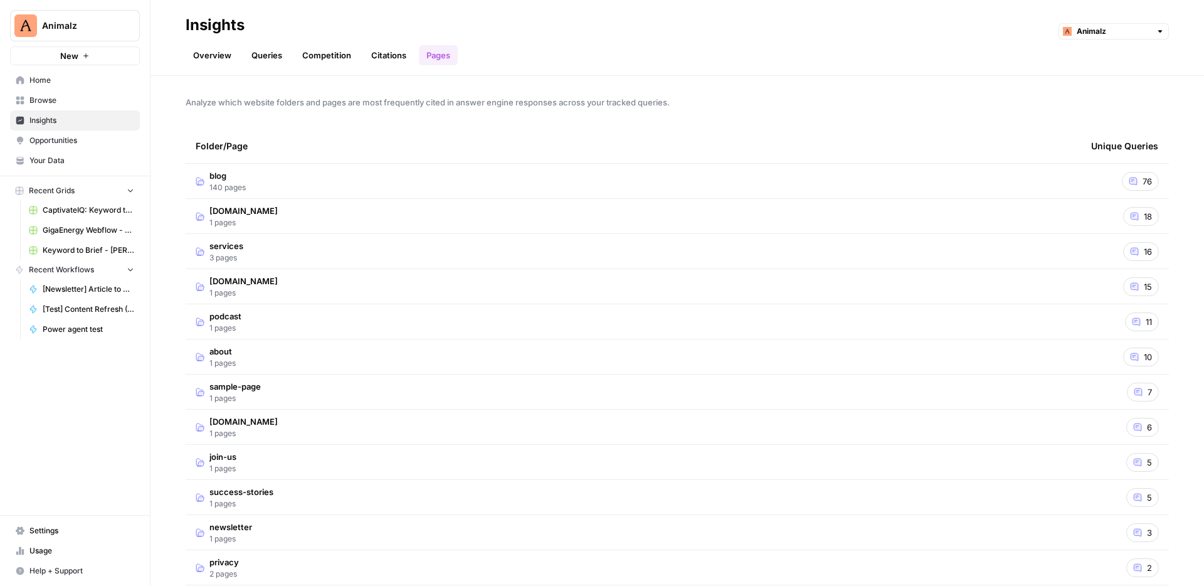
click at [268, 59] on link "Queries" at bounding box center [267, 55] width 46 height 20
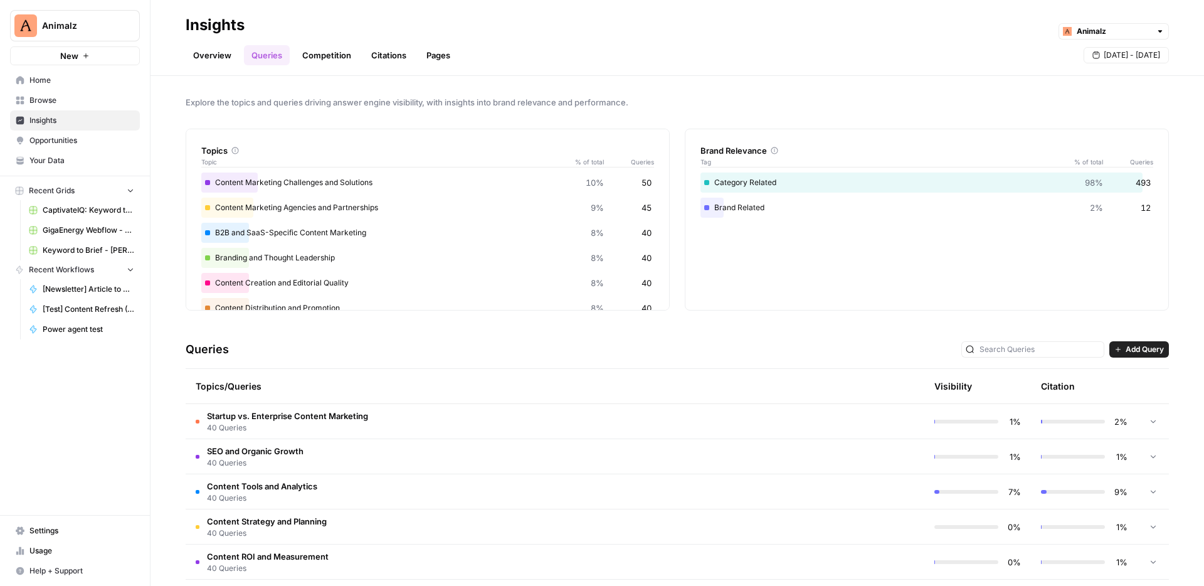
click at [354, 343] on div "Queries Add Query" at bounding box center [678, 350] width 984 height 38
click at [82, 136] on span "Opportunities" at bounding box center [81, 140] width 105 height 11
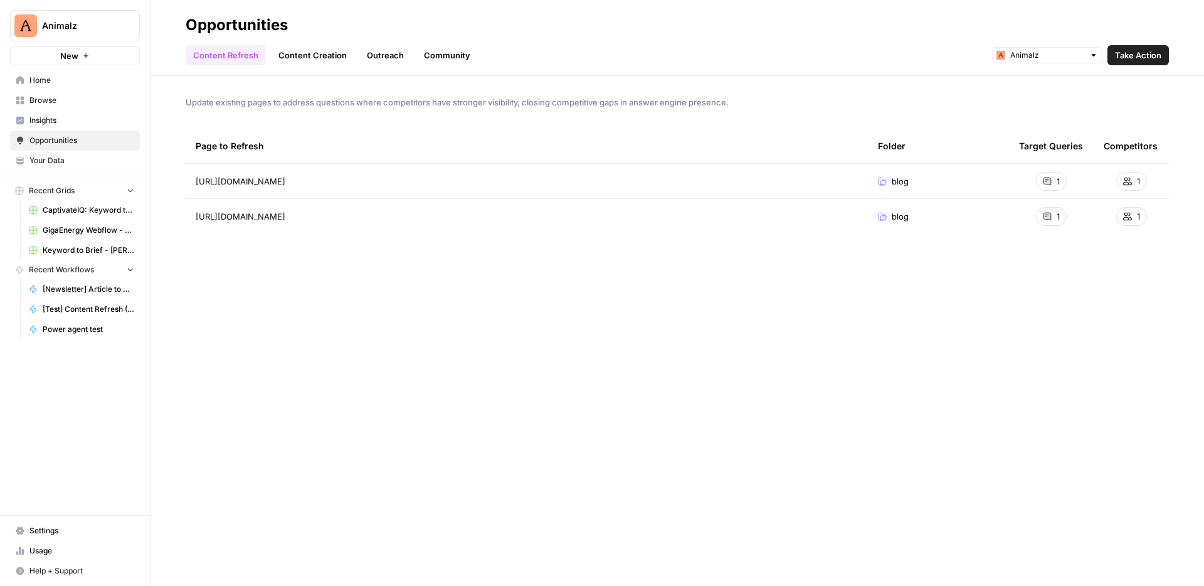
click at [296, 188] on td "[URL][DOMAIN_NAME]" at bounding box center [527, 181] width 683 height 35
click at [291, 50] on link "Content Creation" at bounding box center [312, 55] width 83 height 20
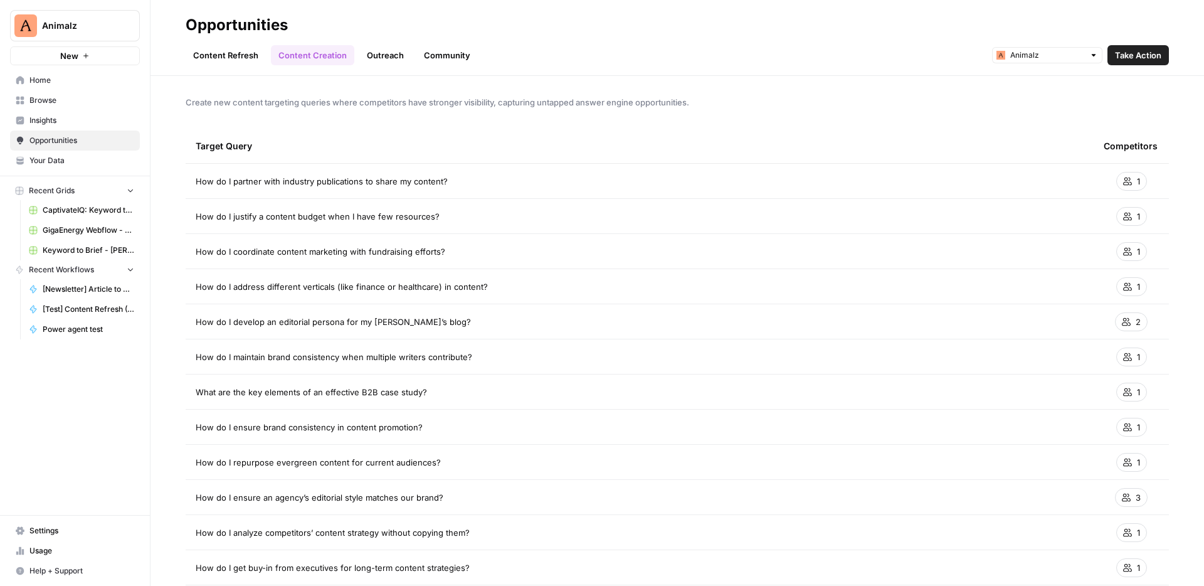
click at [233, 51] on link "Content Refresh" at bounding box center [226, 55] width 80 height 20
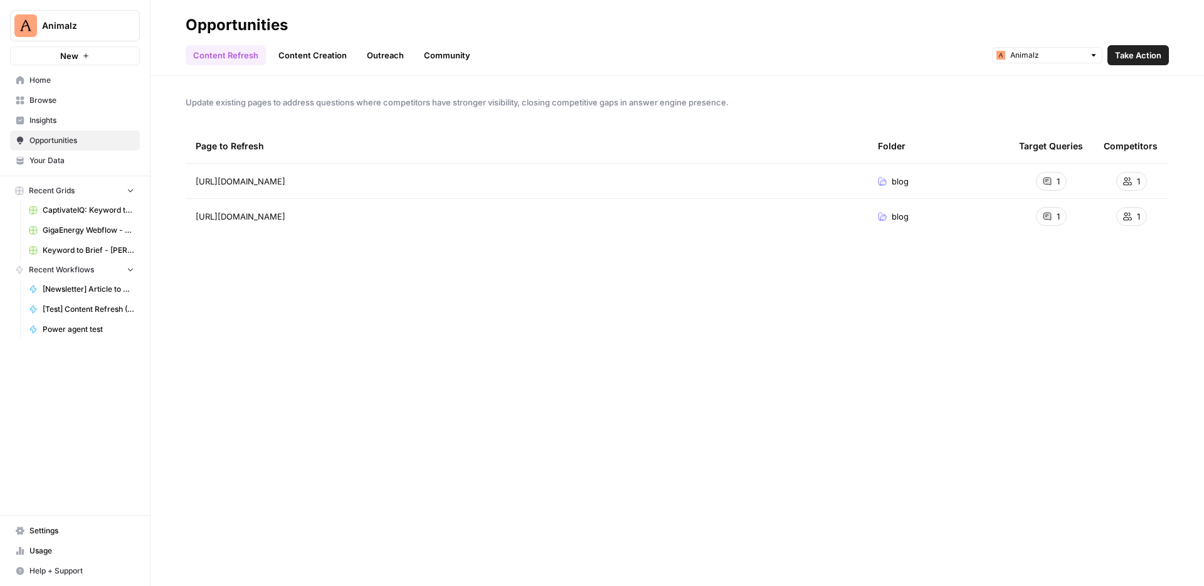
click at [300, 56] on link "Content Creation" at bounding box center [312, 55] width 83 height 20
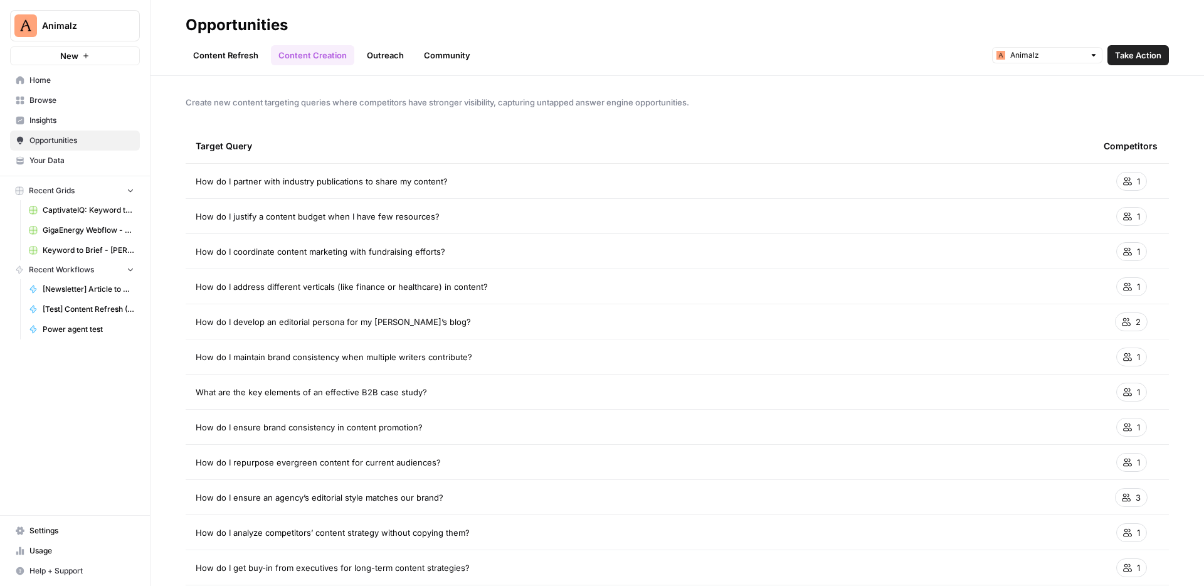
click at [271, 52] on link "Content Creation" at bounding box center [312, 55] width 83 height 20
click at [243, 55] on link "Content Refresh" at bounding box center [226, 55] width 80 height 20
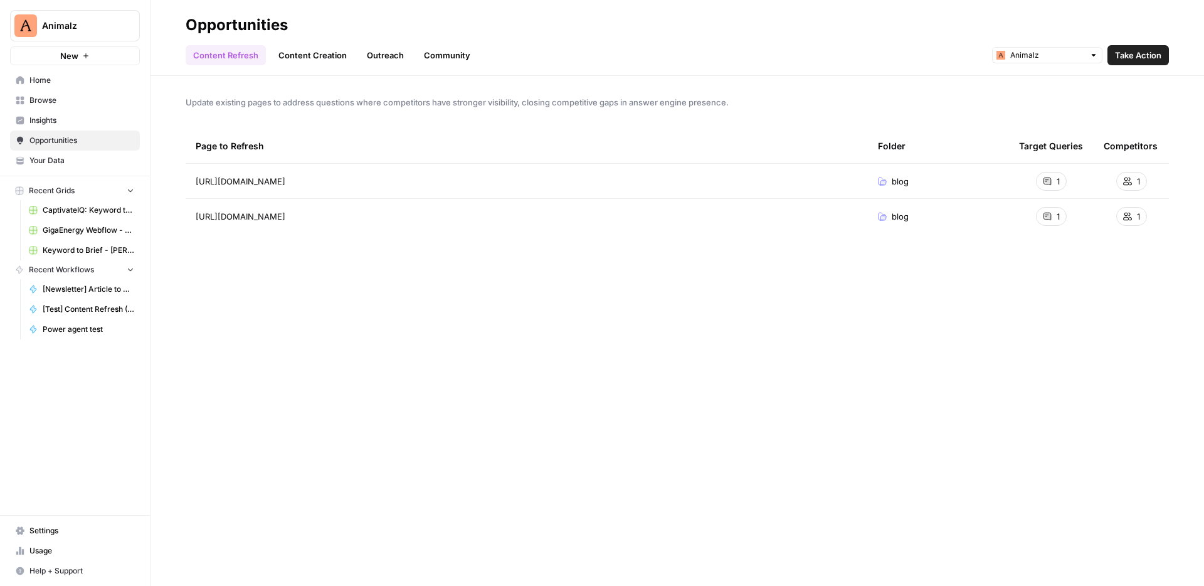
click at [376, 56] on link "Outreach" at bounding box center [385, 55] width 52 height 20
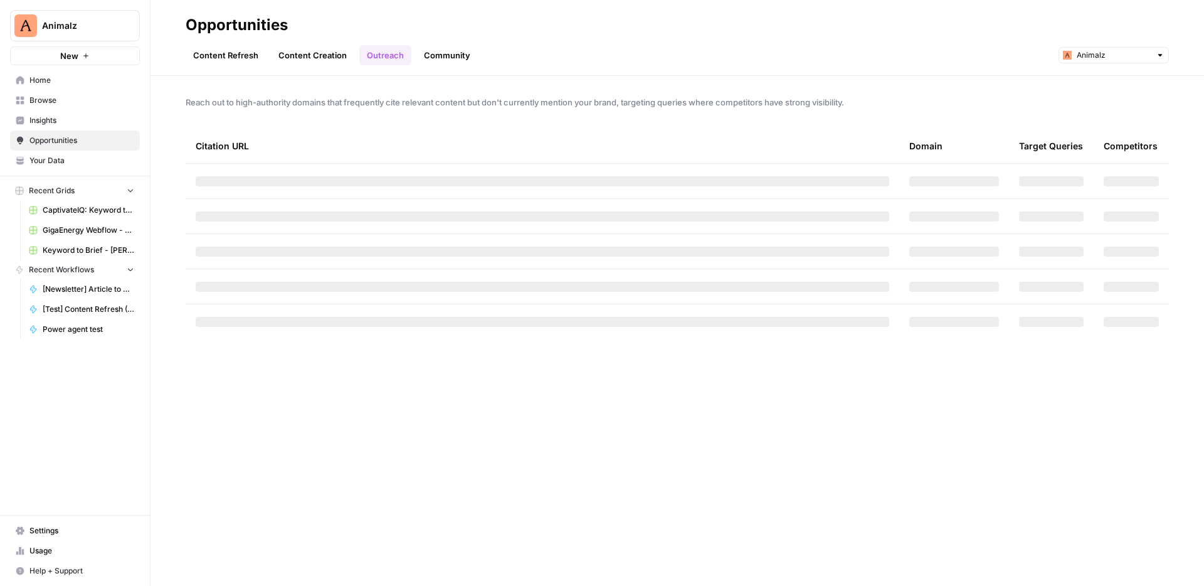
click at [452, 55] on link "Community" at bounding box center [447, 55] width 61 height 20
click at [265, 60] on ul "Content Refresh Content Creation Outreach Community" at bounding box center [332, 55] width 292 height 20
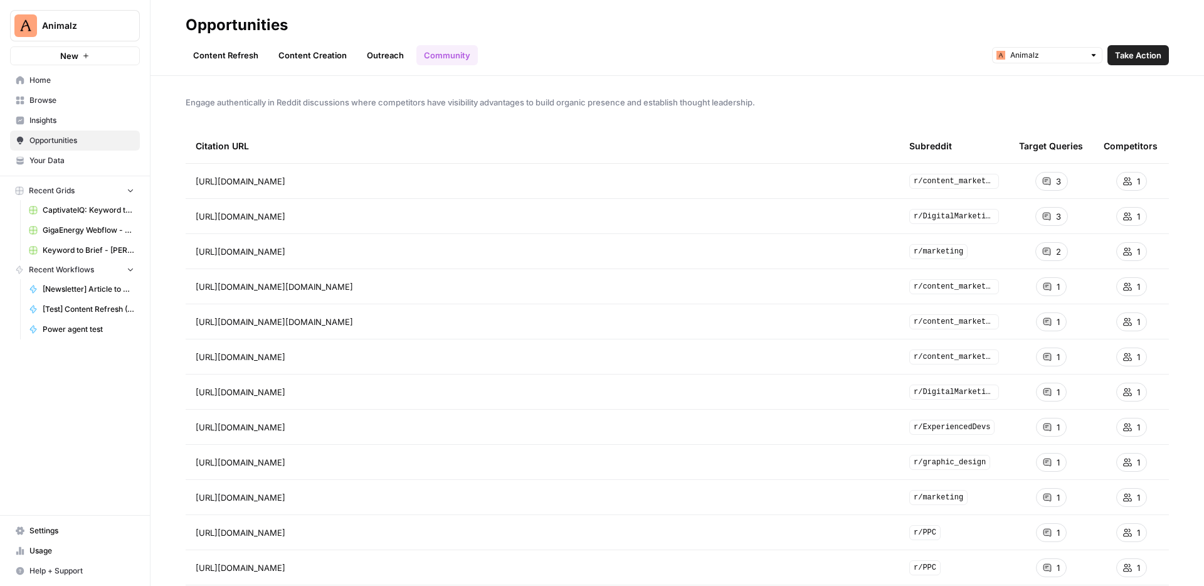
click at [229, 55] on link "Content Refresh" at bounding box center [226, 55] width 80 height 20
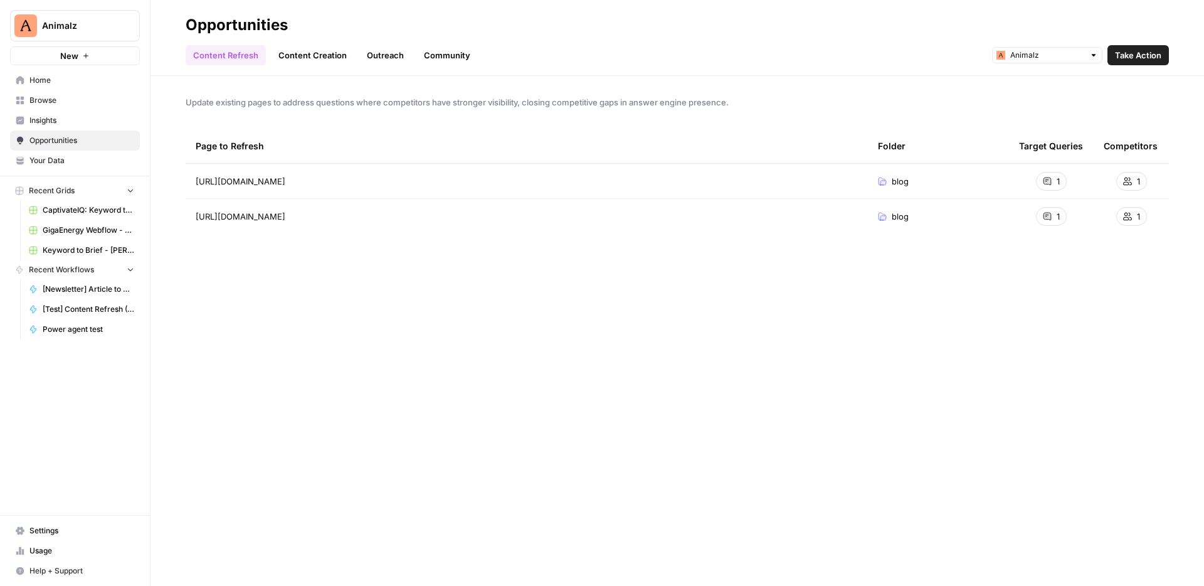
click at [68, 79] on span "Home" at bounding box center [81, 80] width 105 height 11
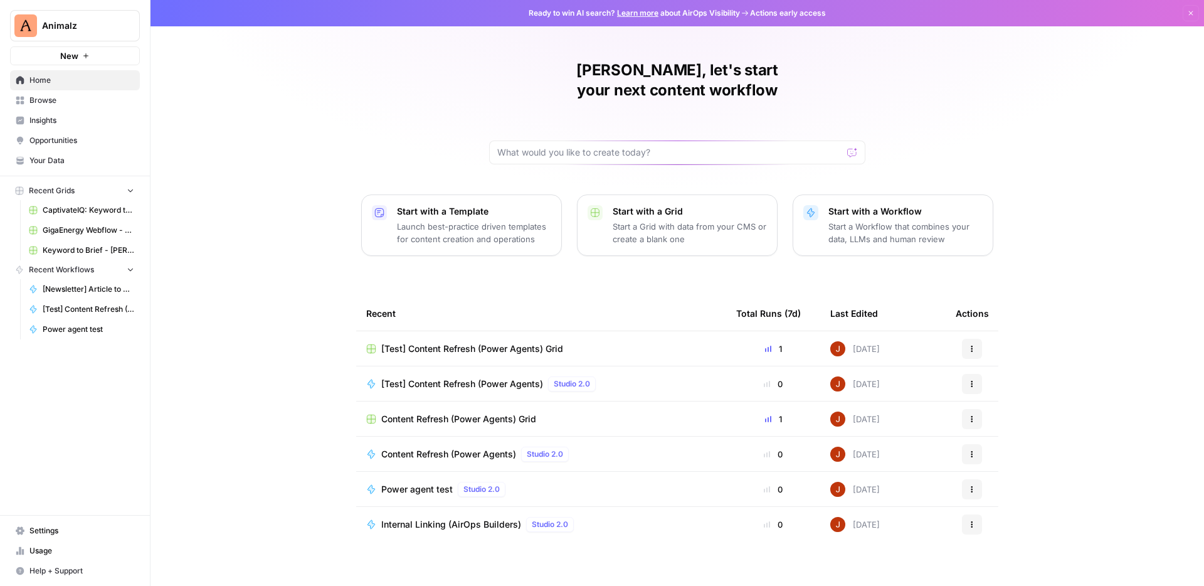
click at [465, 448] on span "Content Refresh (Power Agents)" at bounding box center [448, 454] width 135 height 13
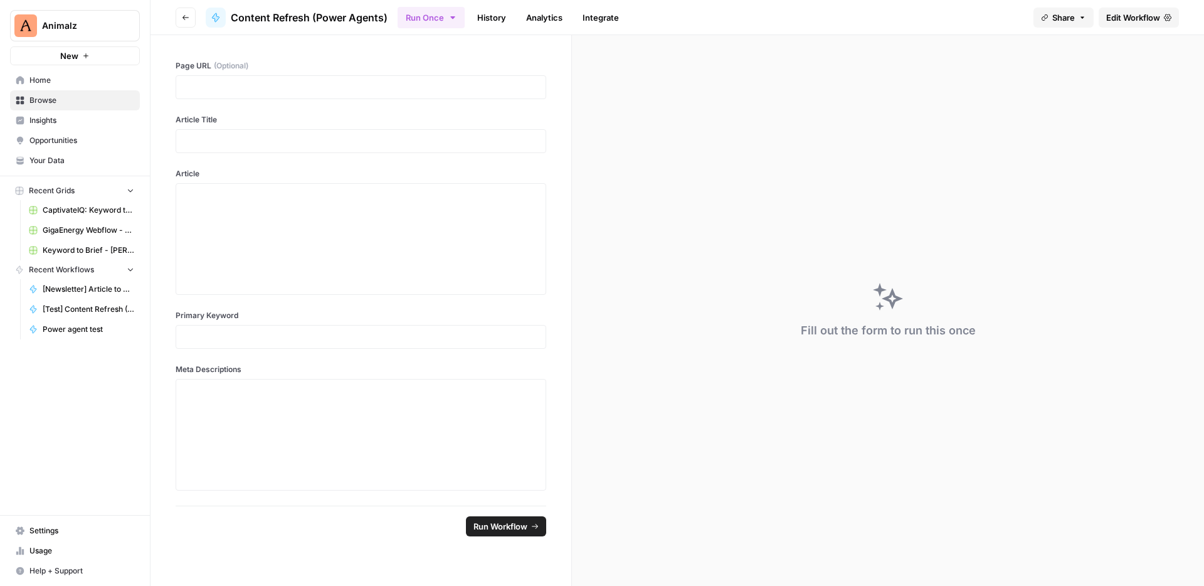
click at [1149, 19] on span "Edit Workflow" at bounding box center [1134, 17] width 54 height 13
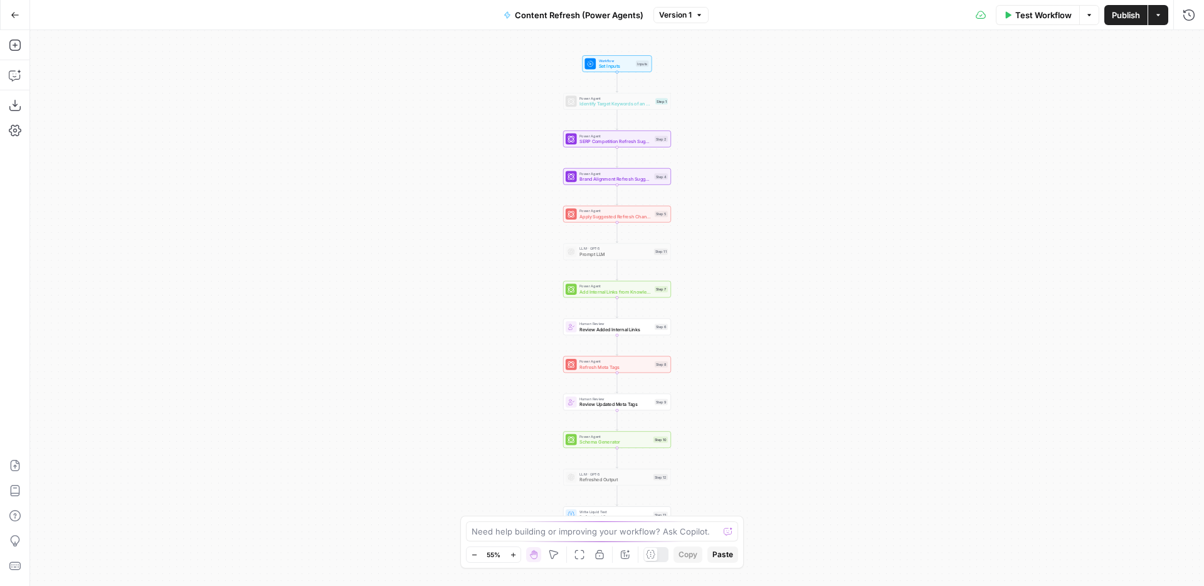
click at [726, 274] on div "Workflow Set Inputs Inputs Power Agent Identify Target Keywords of an Article S…" at bounding box center [617, 308] width 1174 height 556
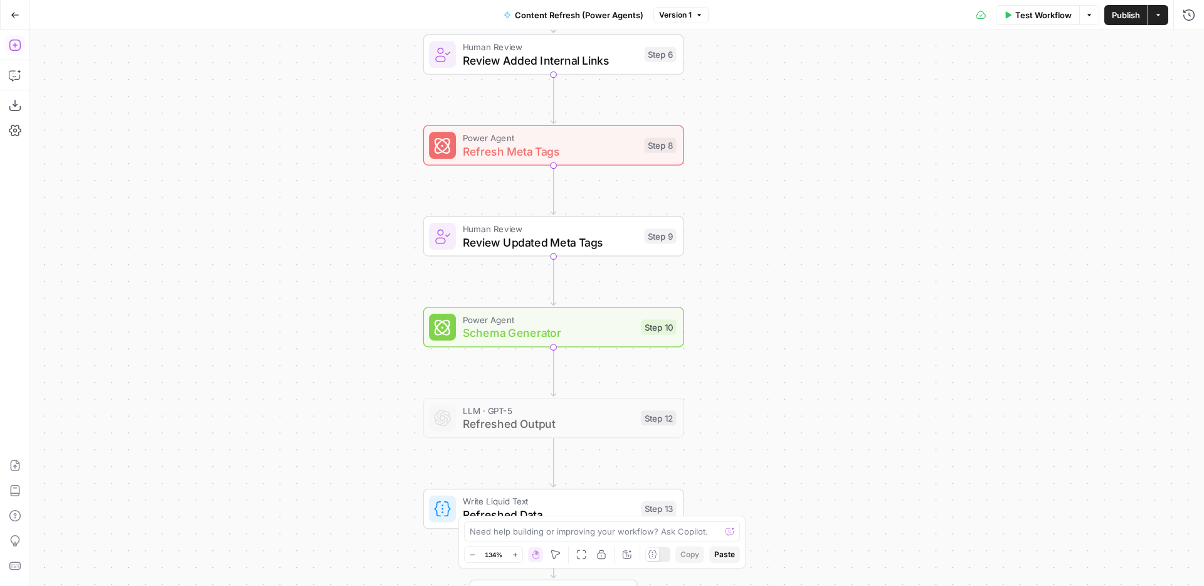
click at [17, 39] on icon "button" at bounding box center [15, 45] width 13 height 13
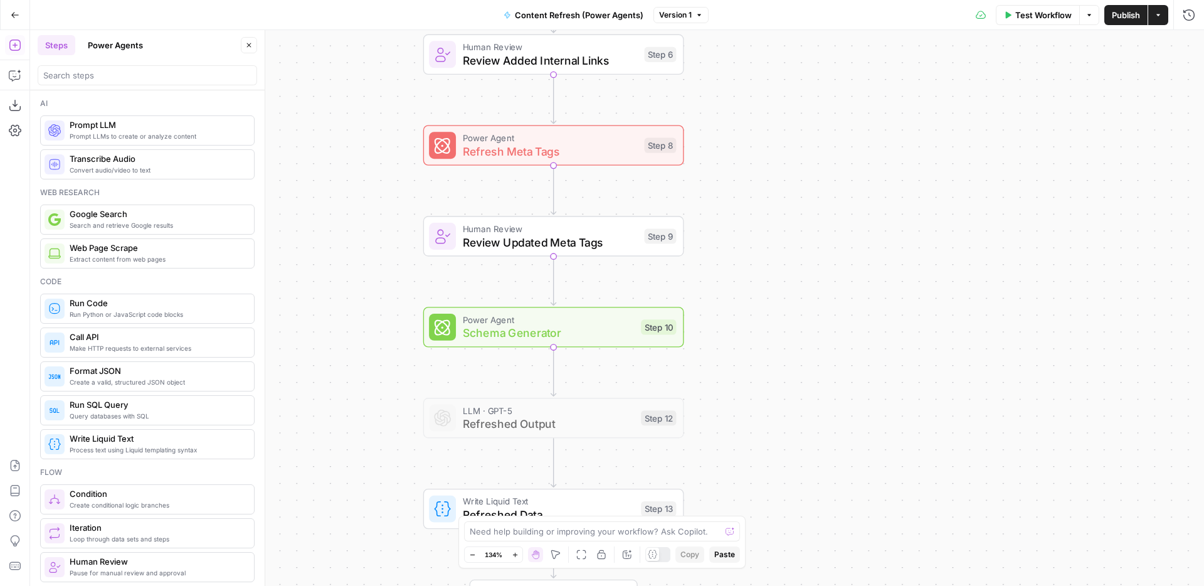
click at [139, 41] on button "Power Agents" at bounding box center [115, 45] width 70 height 20
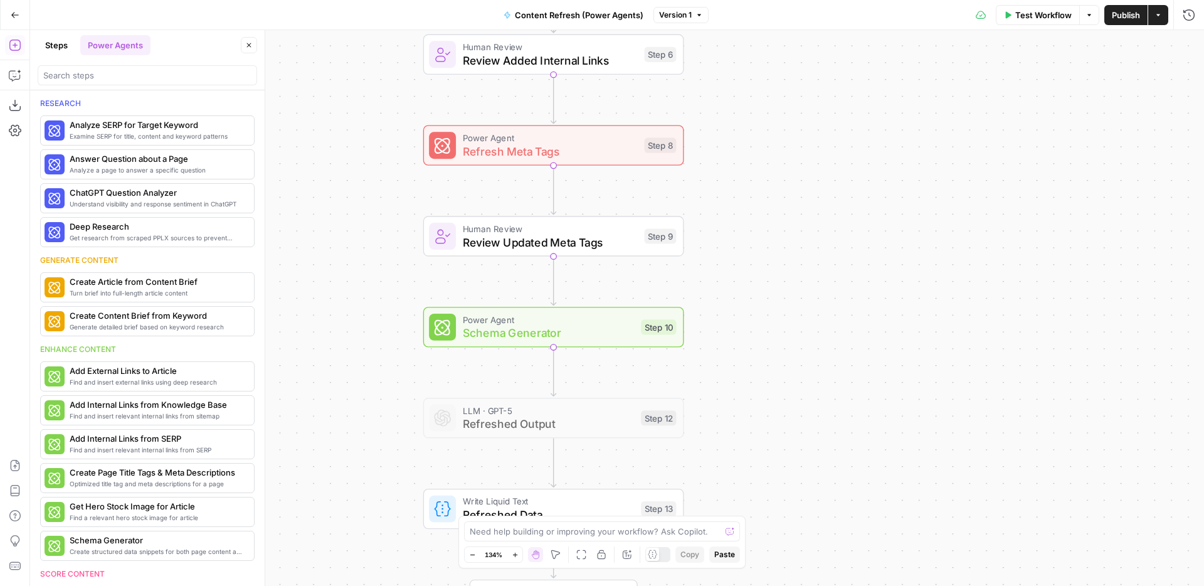
click at [10, 9] on button "Go Back" at bounding box center [15, 15] width 23 height 23
